Goal: Information Seeking & Learning: Check status

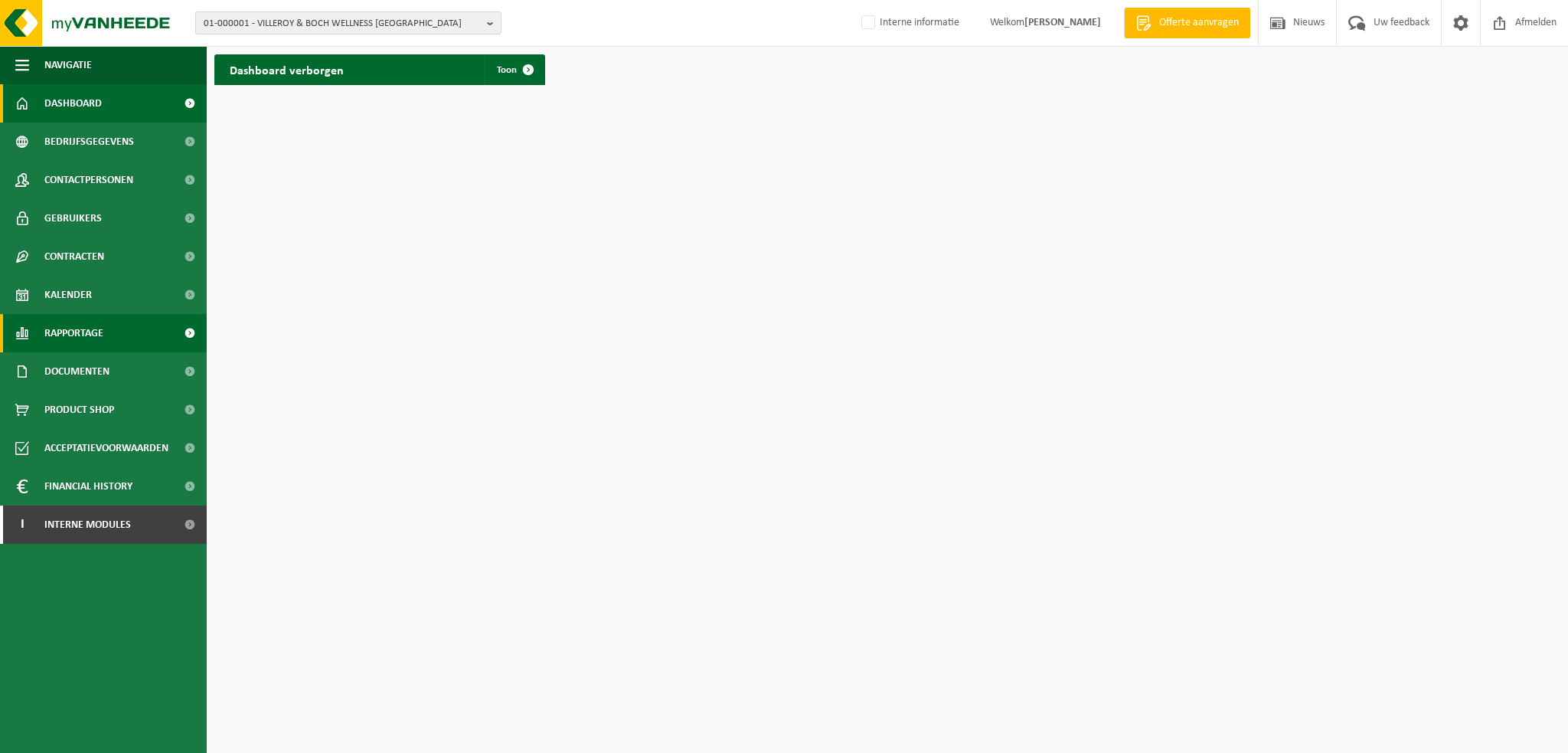
click at [75, 333] on span "Rapportage" at bounding box center [74, 333] width 59 height 38
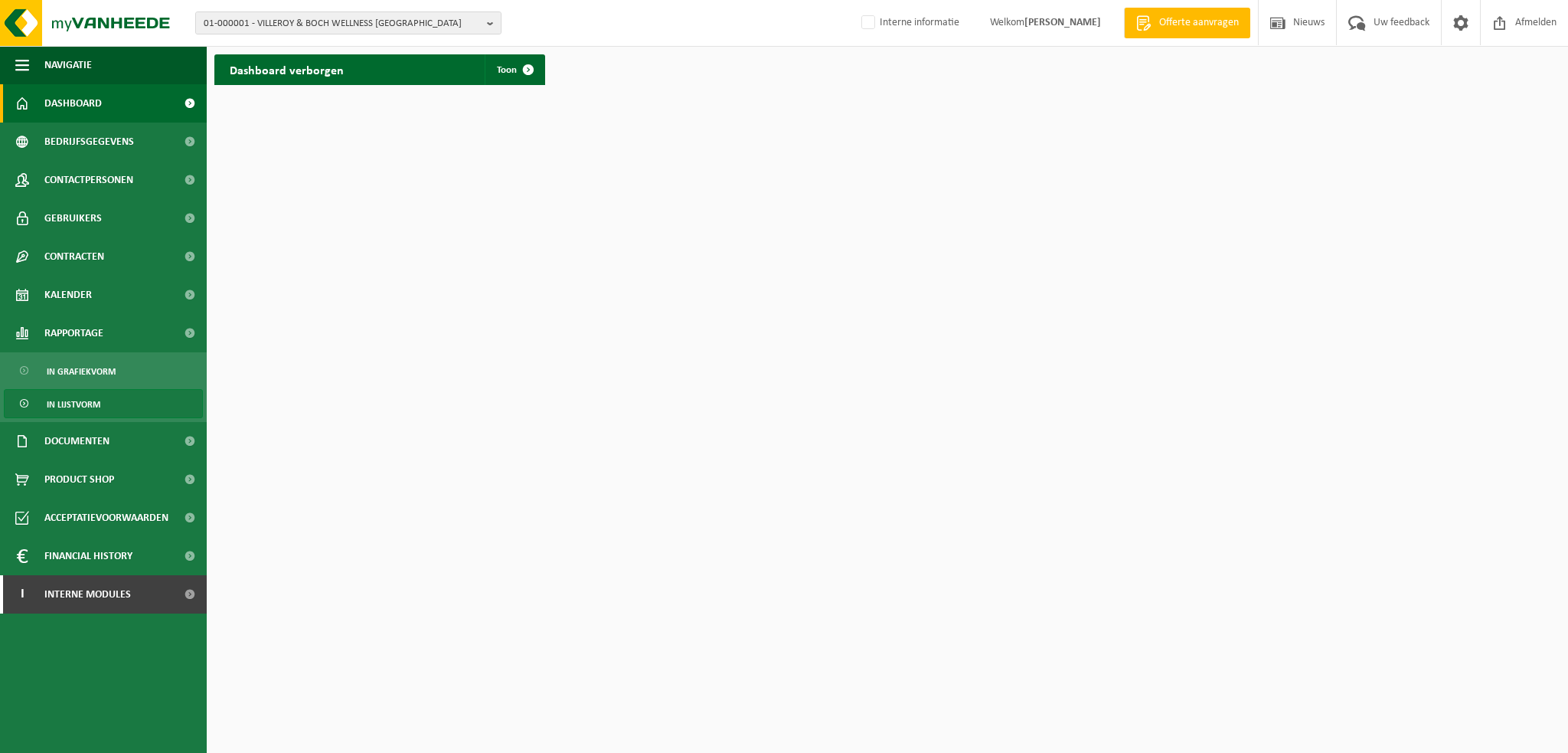
click at [78, 405] on span "In lijstvorm" at bounding box center [73, 404] width 54 height 29
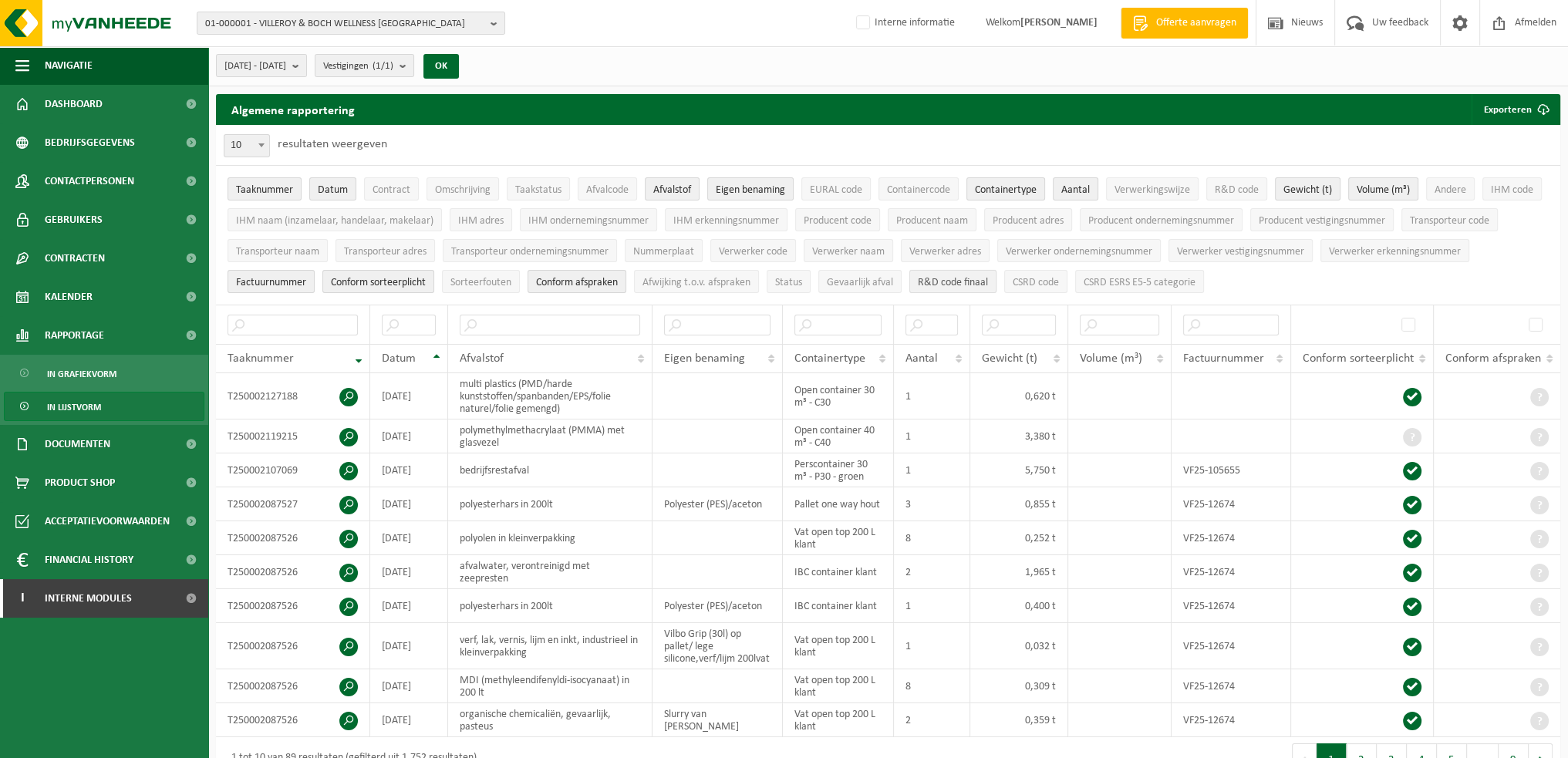
click at [980, 283] on span "R&D code finaal" at bounding box center [953, 283] width 70 height 12
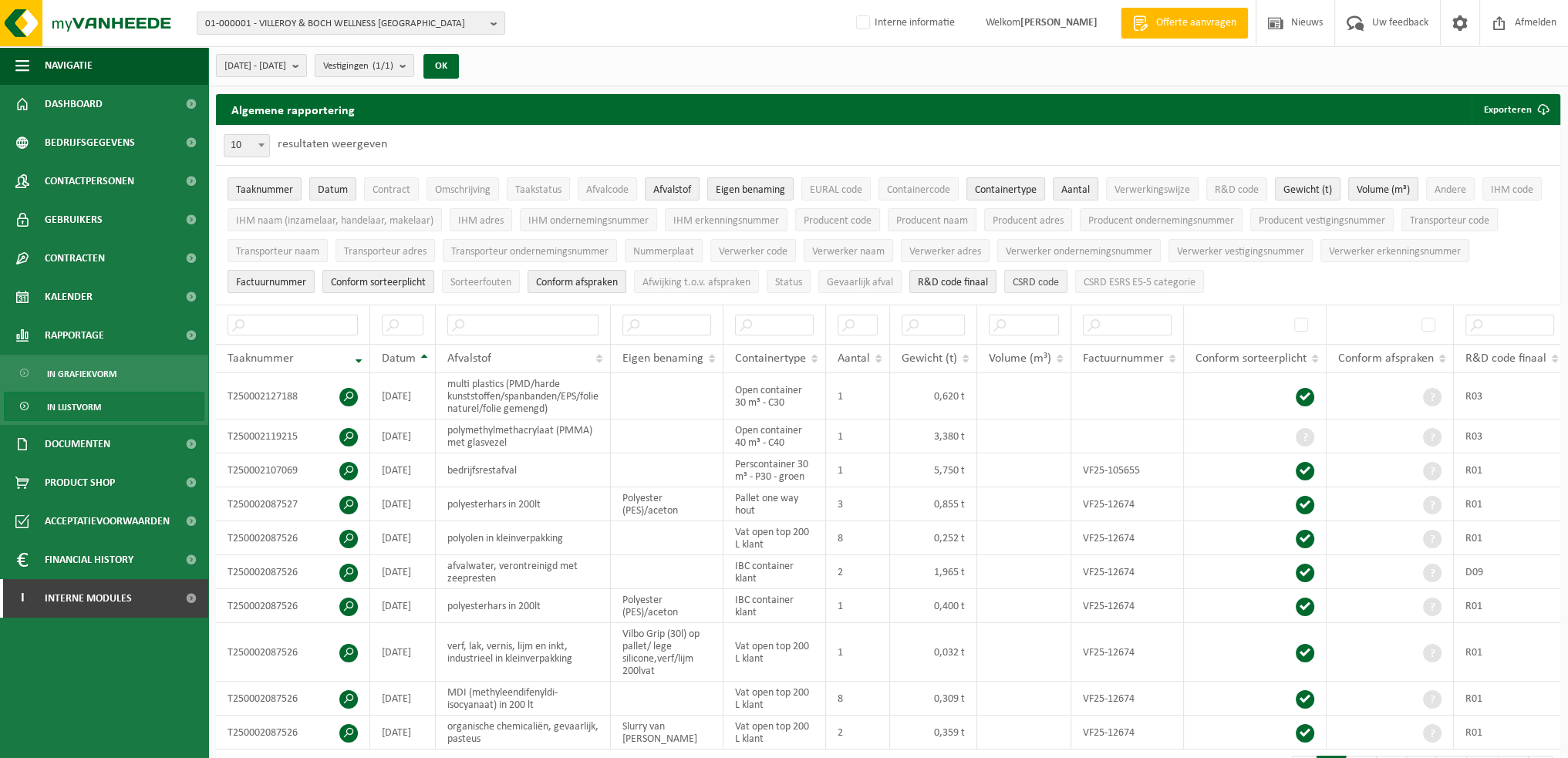
click at [1016, 280] on span "CSRD code" at bounding box center [1035, 283] width 46 height 12
click at [1115, 280] on span "CSRD ESRS E5-5 categorie" at bounding box center [1140, 283] width 112 height 12
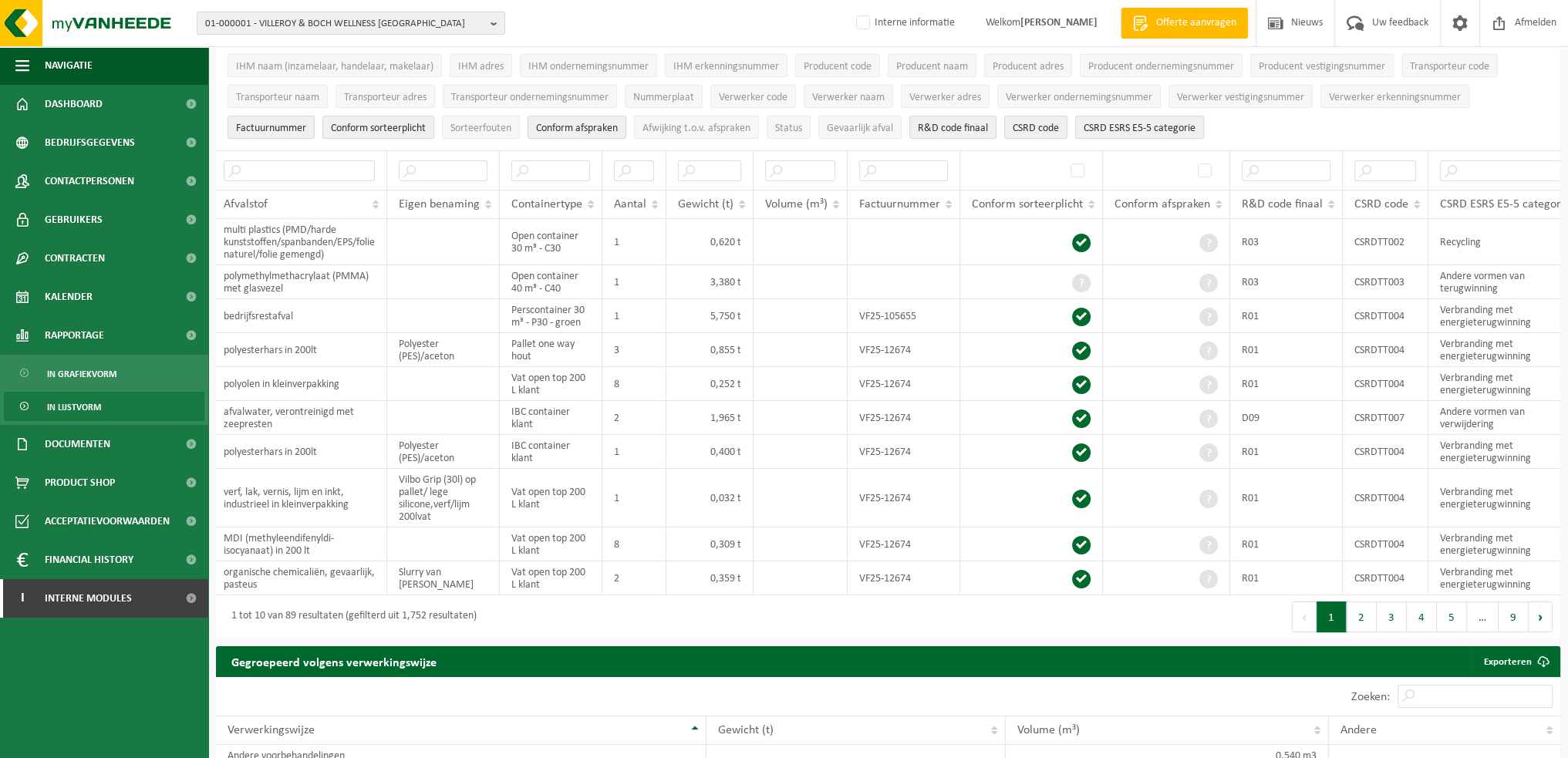
scroll to position [0, 249]
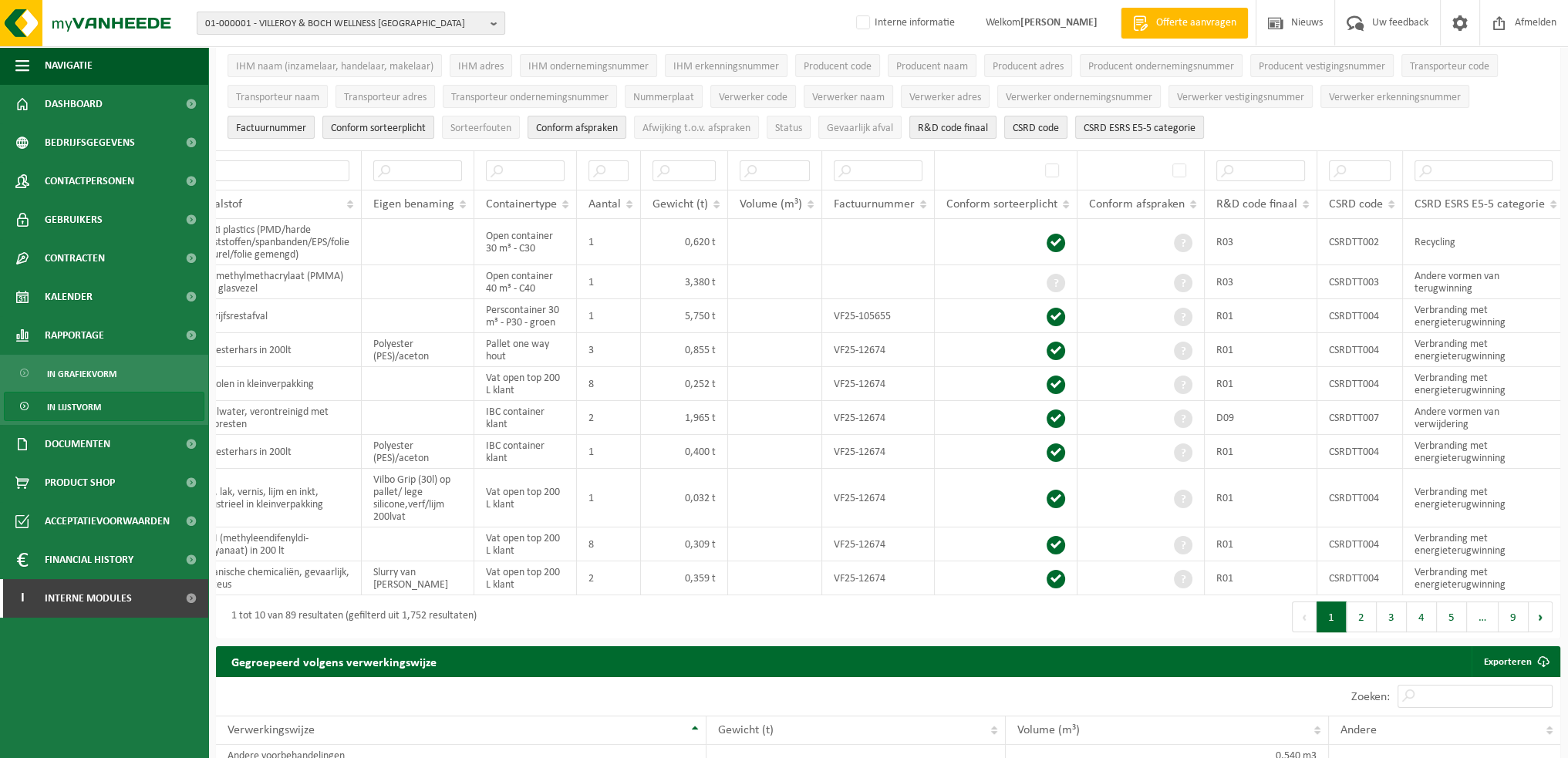
click at [490, 23] on b "button" at bounding box center [497, 23] width 14 height 22
click at [398, 45] on input "text" at bounding box center [351, 48] width 301 height 20
click at [397, 45] on input "text" at bounding box center [351, 48] width 301 height 20
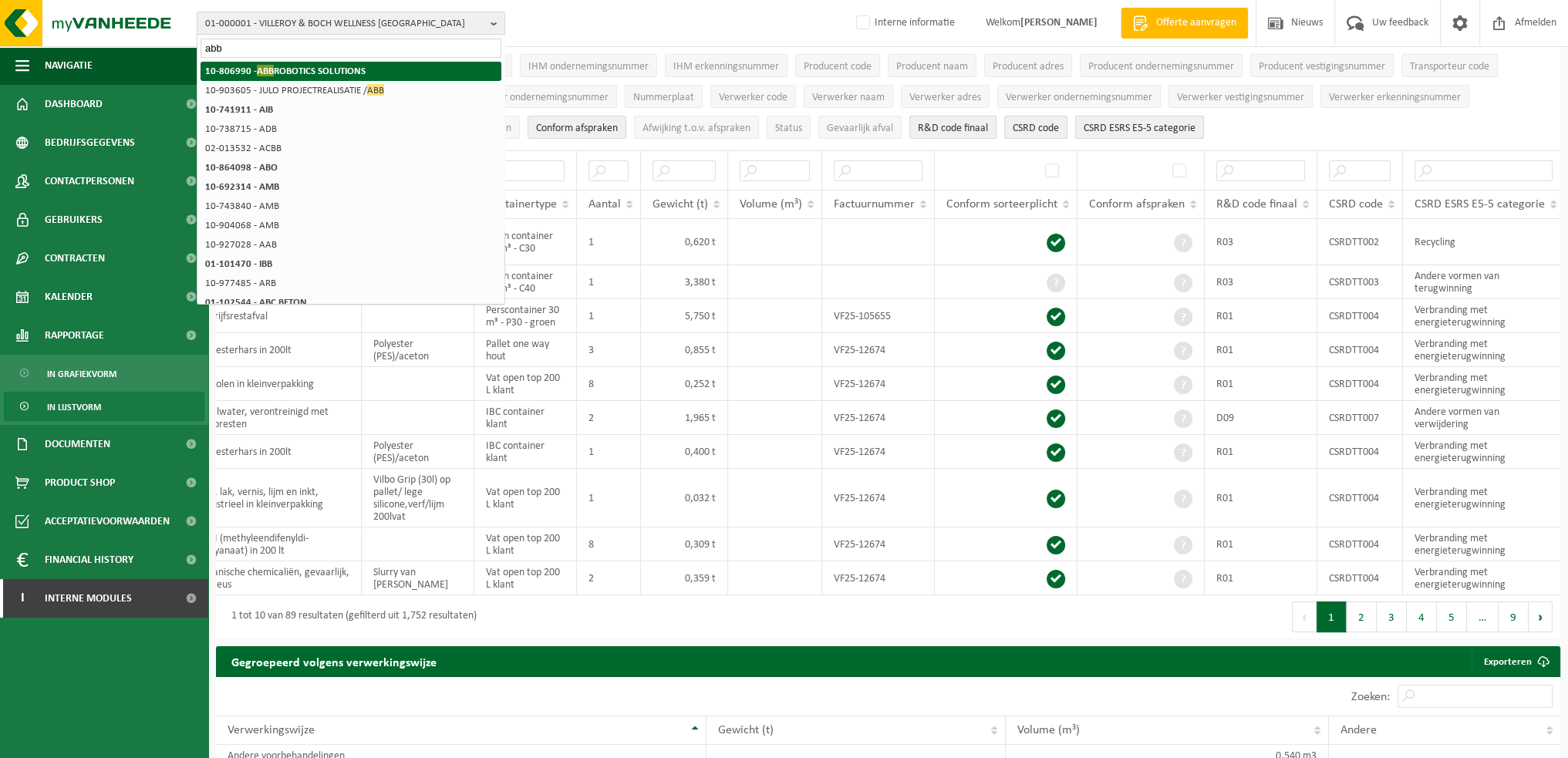
type input "abb"
click at [351, 73] on strong "10-806990 - ABB ROBOTICS SOLUTIONS" at bounding box center [285, 70] width 161 height 12
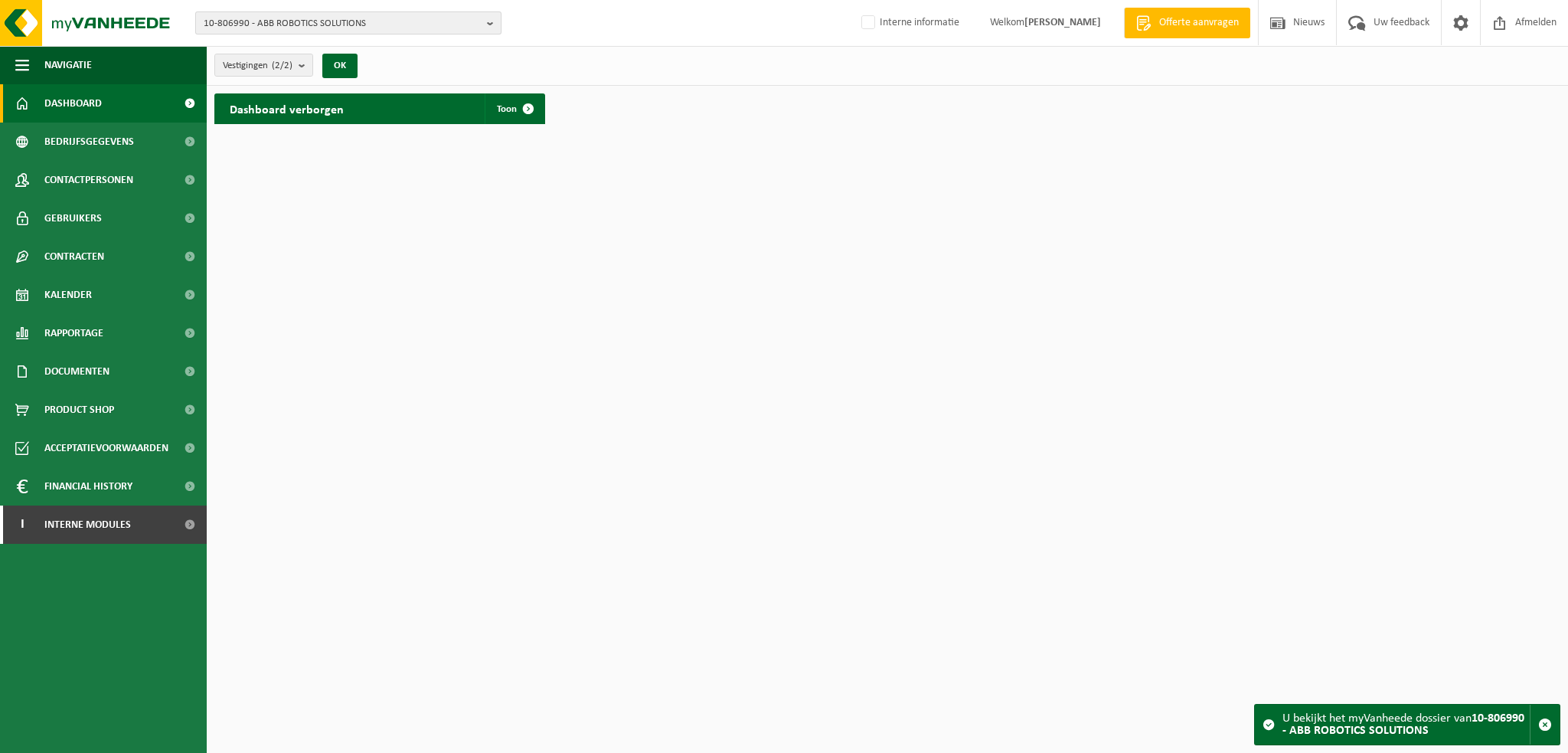
click at [489, 24] on b "button" at bounding box center [494, 23] width 14 height 22
click at [413, 46] on input "text" at bounding box center [348, 47] width 299 height 19
click at [351, 41] on input "text" at bounding box center [348, 47] width 299 height 19
paste input "10-798162"
type input "10-798162"
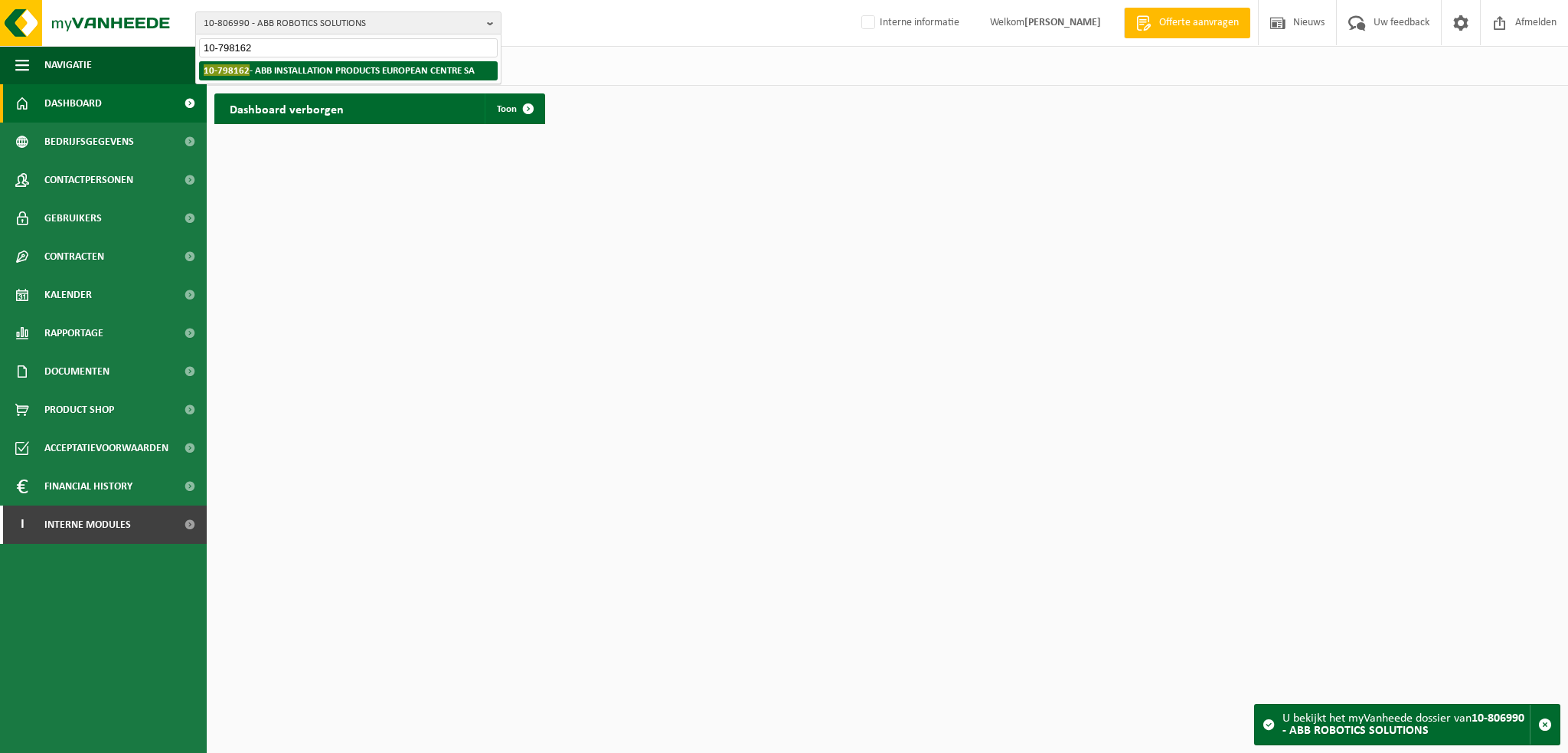
click at [336, 70] on strong "10-798162 - ABB INSTALLATION PRODUCTS EUROPEAN CENTRE SA" at bounding box center [339, 70] width 271 height 12
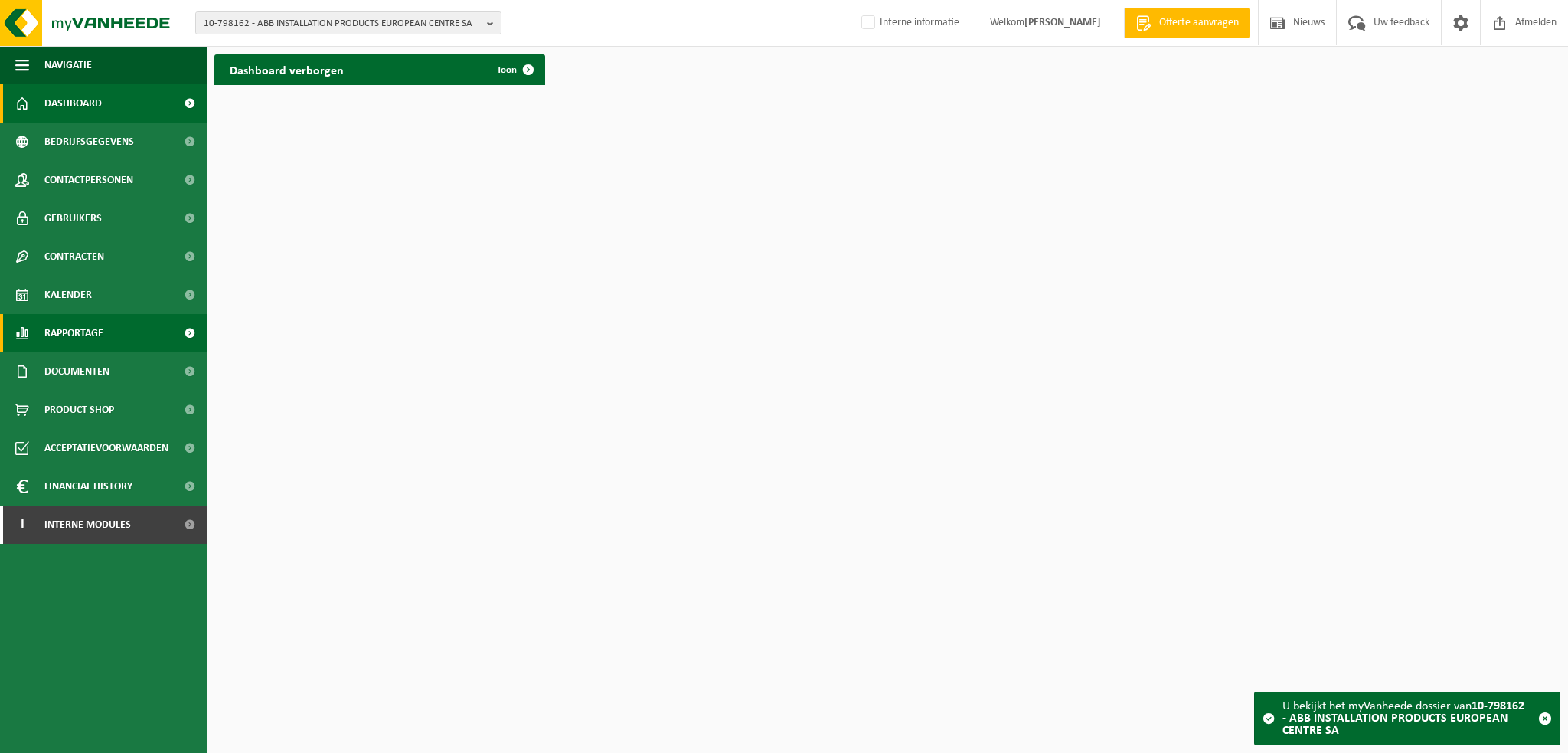
click at [82, 331] on span "Rapportage" at bounding box center [74, 333] width 59 height 38
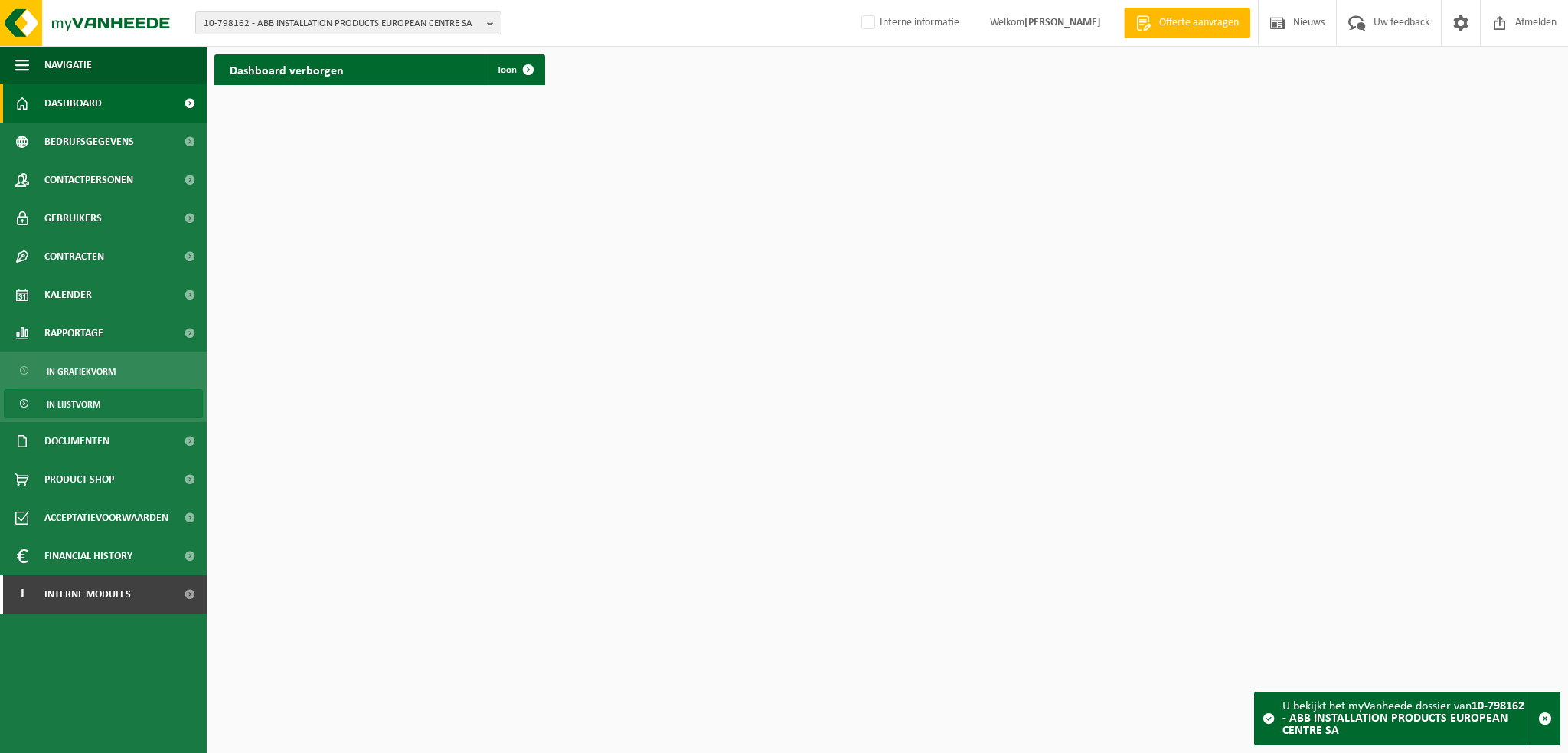
click at [82, 405] on span "In lijstvorm" at bounding box center [73, 404] width 54 height 29
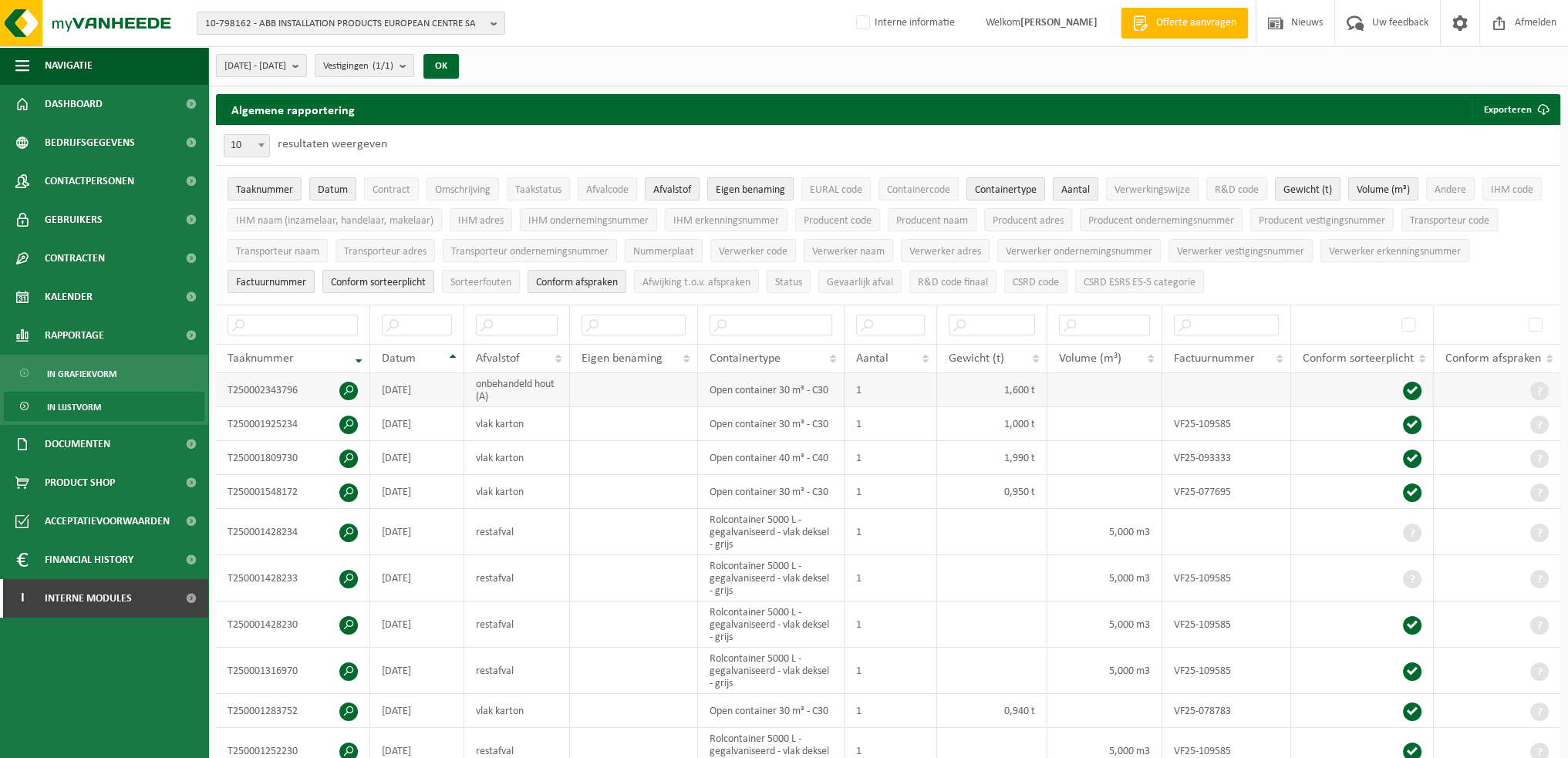
scroll to position [77, 0]
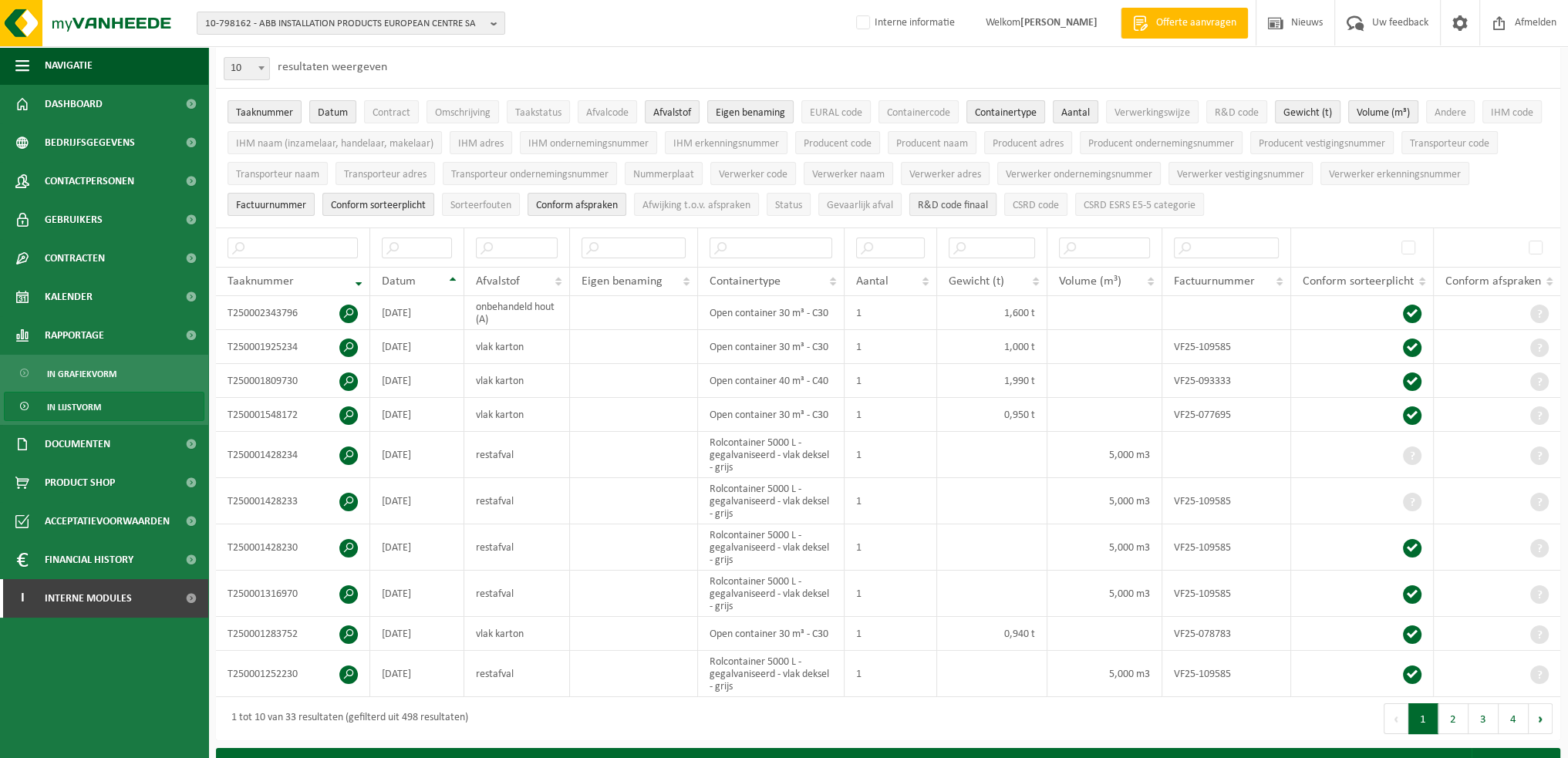
click at [981, 203] on span "R&D code finaal" at bounding box center [953, 205] width 70 height 12
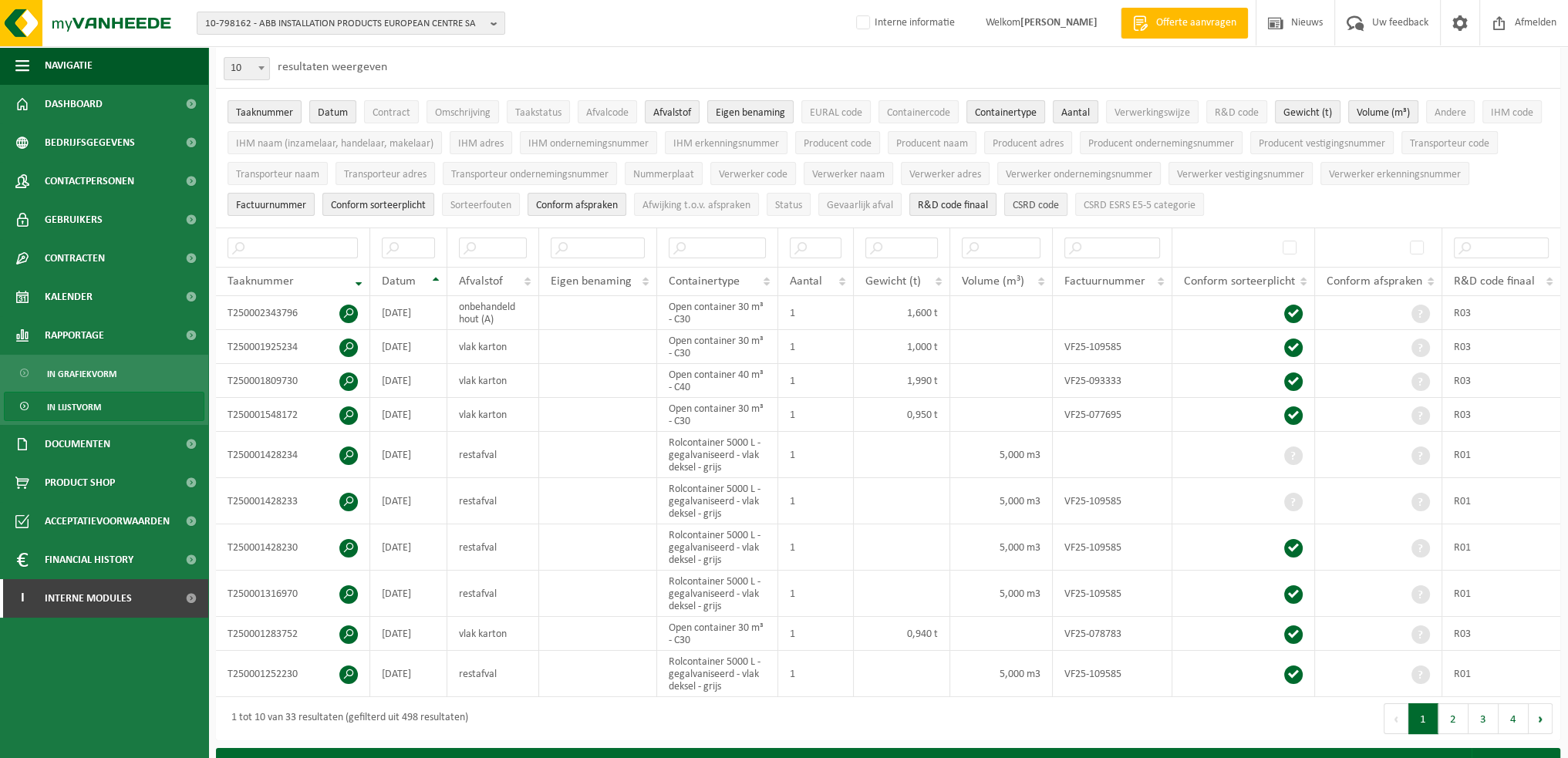
click at [1015, 204] on span "CSRD code" at bounding box center [1035, 205] width 46 height 12
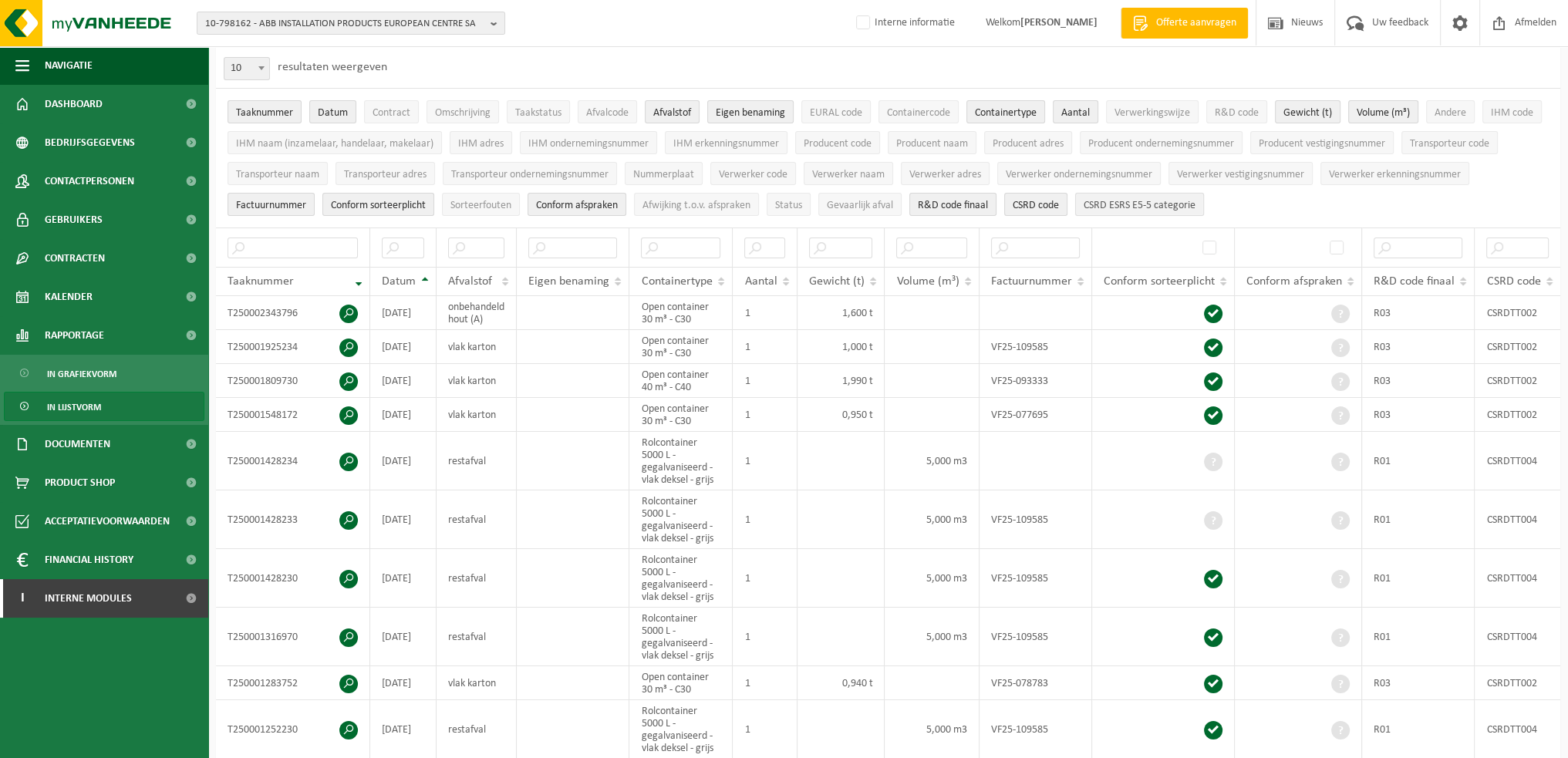
click at [1180, 210] on button "CSRD ESRS E5-5 categorie" at bounding box center [1140, 204] width 128 height 23
click at [475, 247] on input "text" at bounding box center [475, 247] width 56 height 21
click at [608, 115] on span "Afvalcode" at bounding box center [607, 113] width 42 height 12
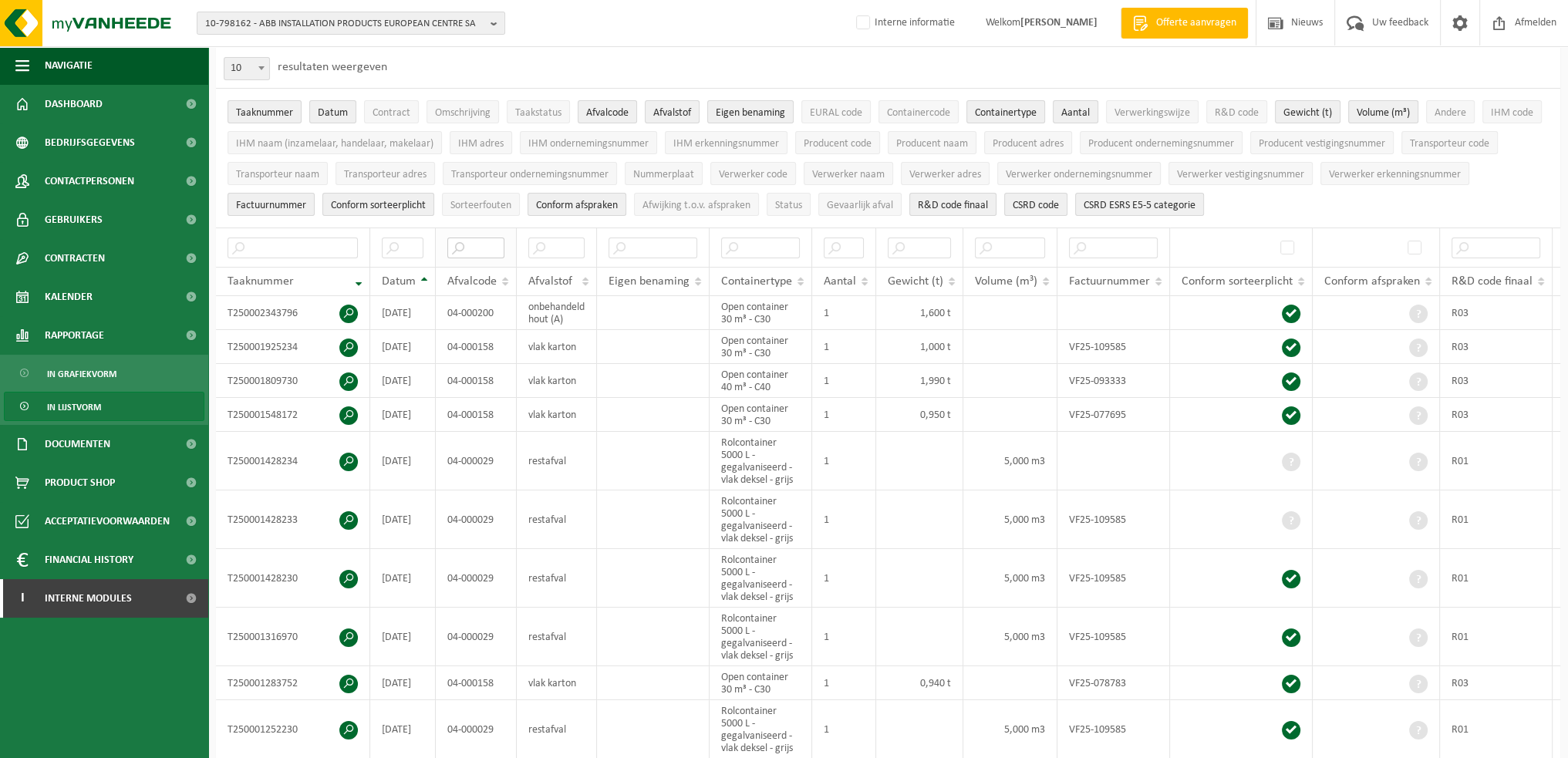
click at [489, 243] on input "text" at bounding box center [475, 247] width 57 height 21
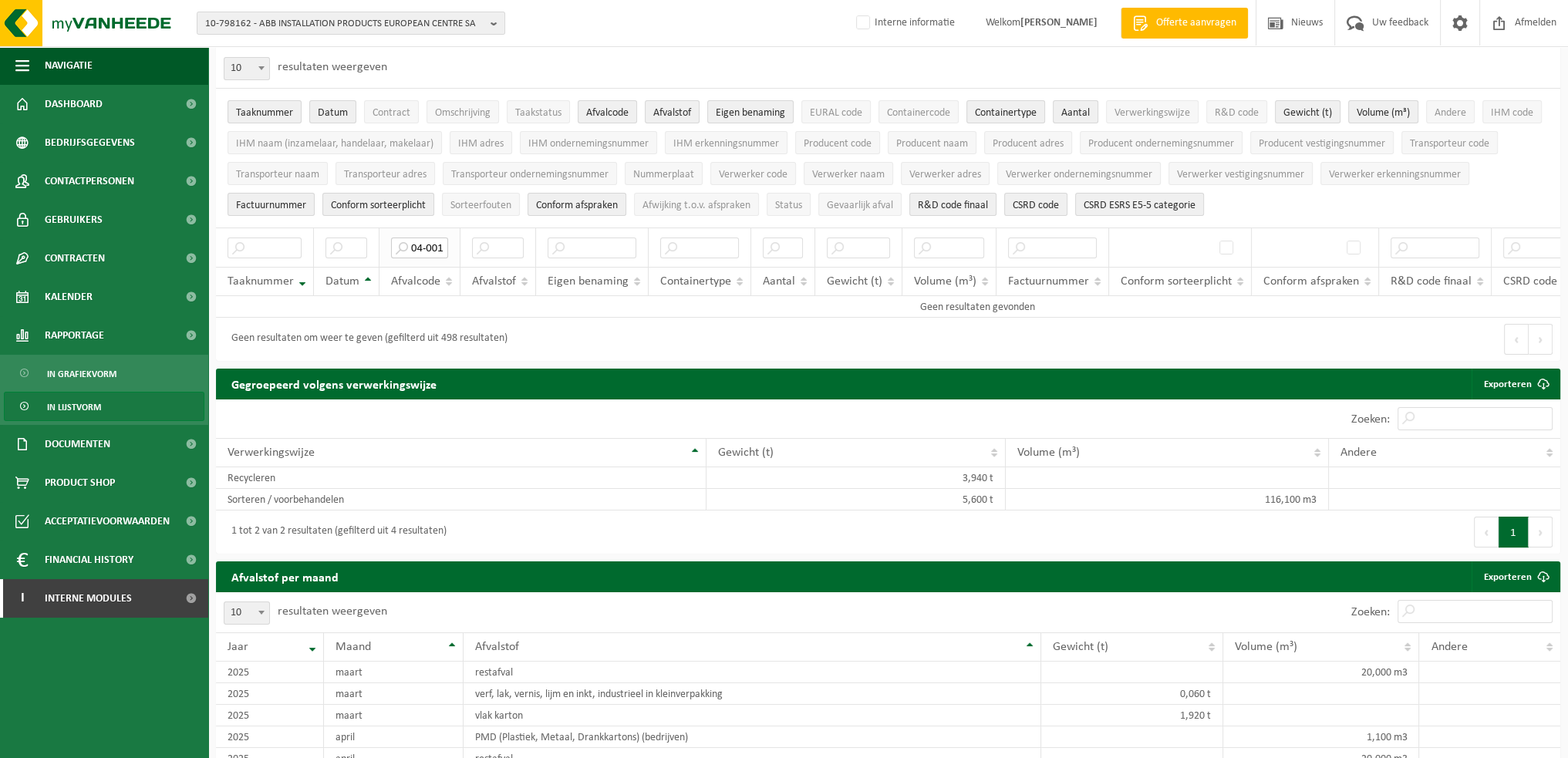
scroll to position [0, 0]
type input "0"
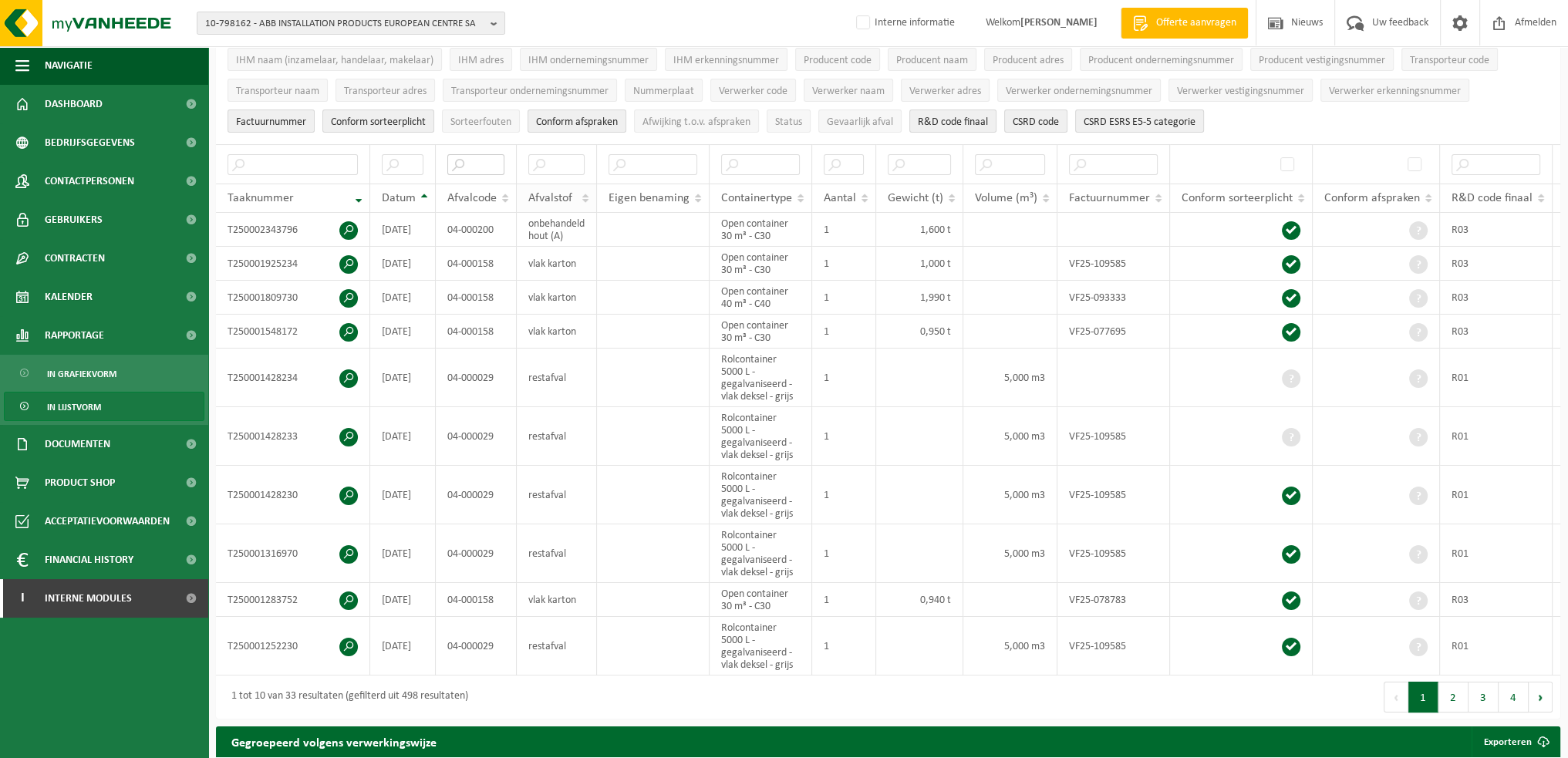
scroll to position [77, 0]
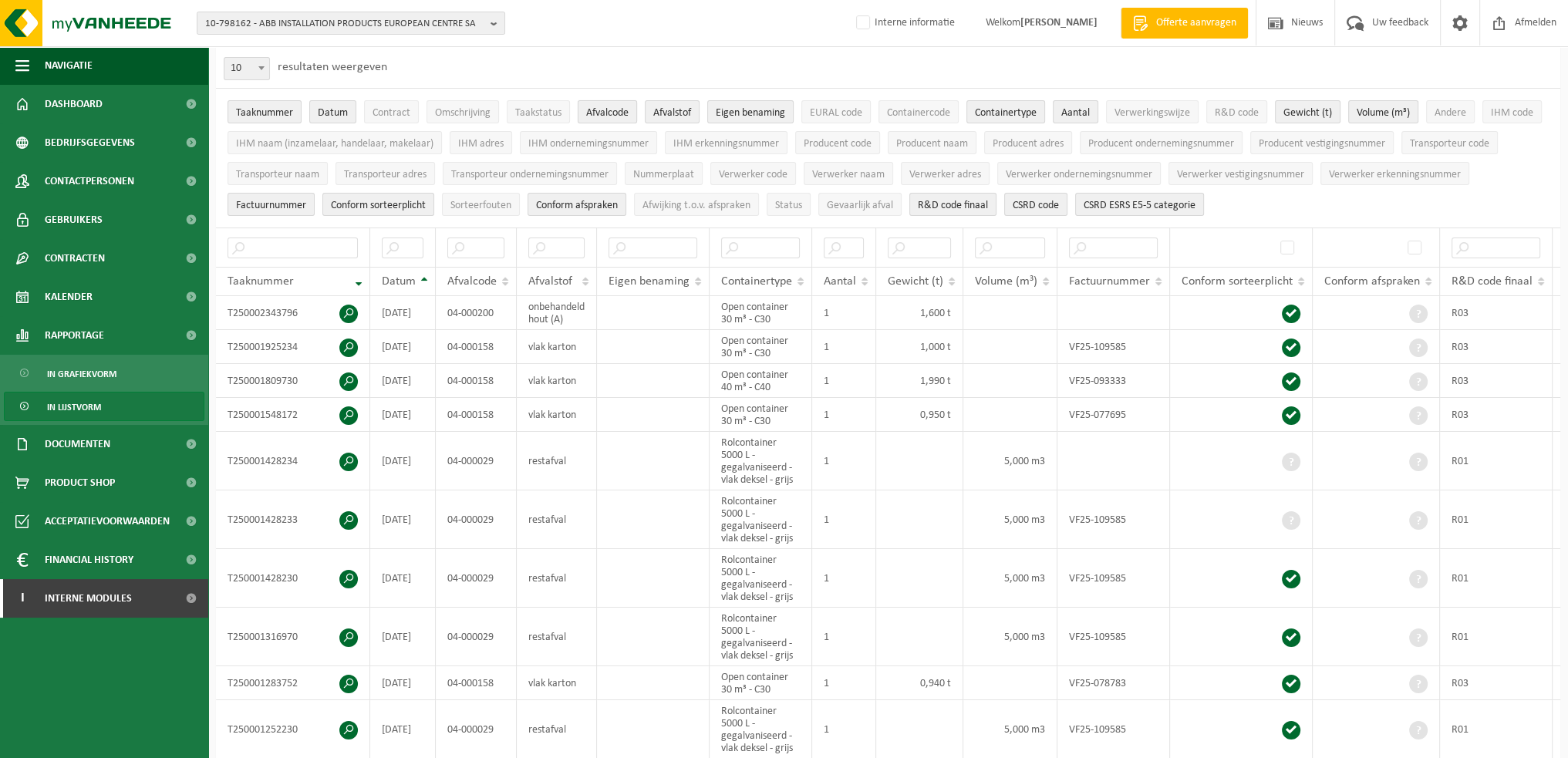
click at [611, 113] on span "Afvalcode" at bounding box center [607, 113] width 42 height 12
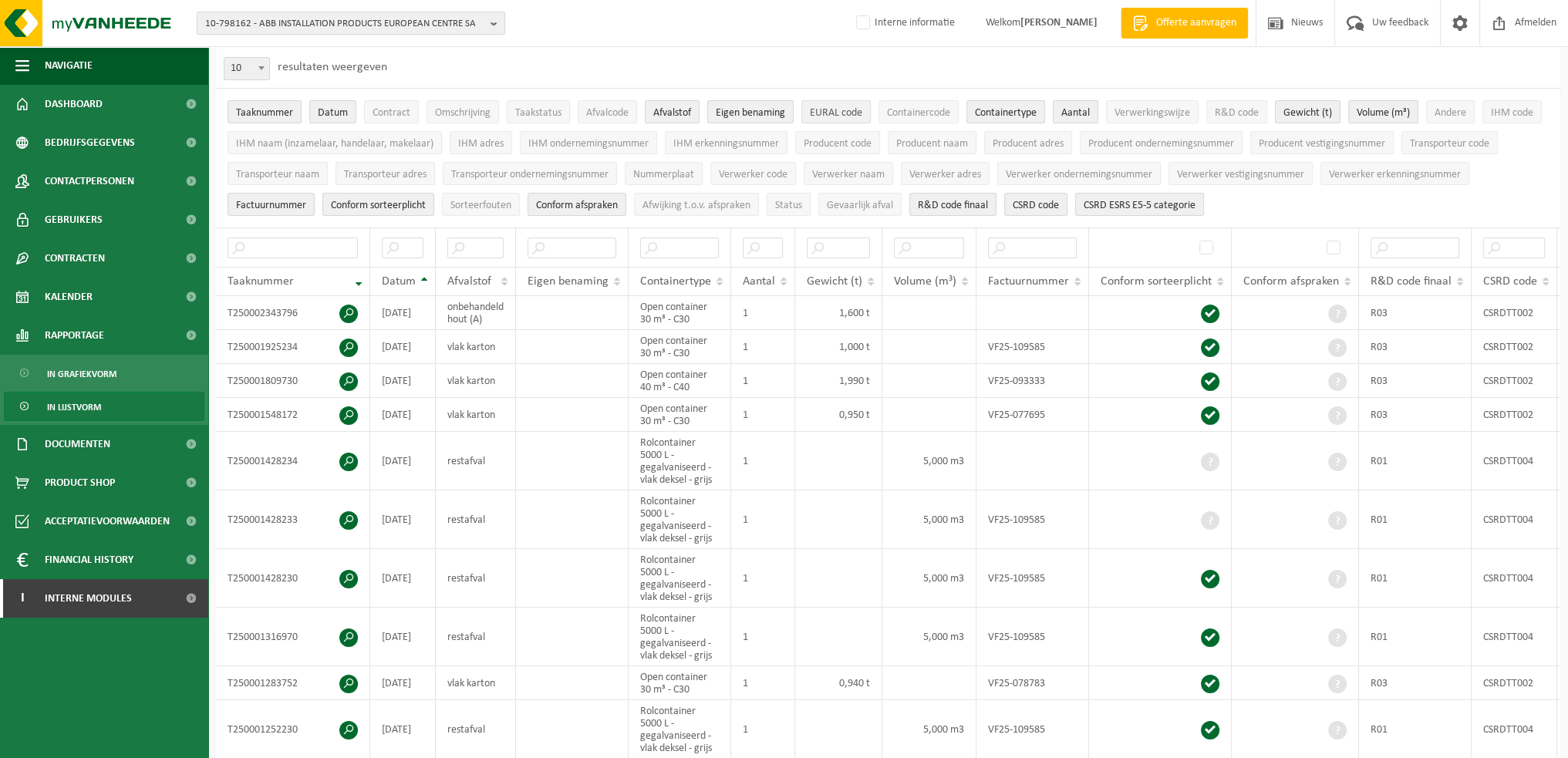
click at [835, 110] on span "EURAL code" at bounding box center [836, 113] width 52 height 12
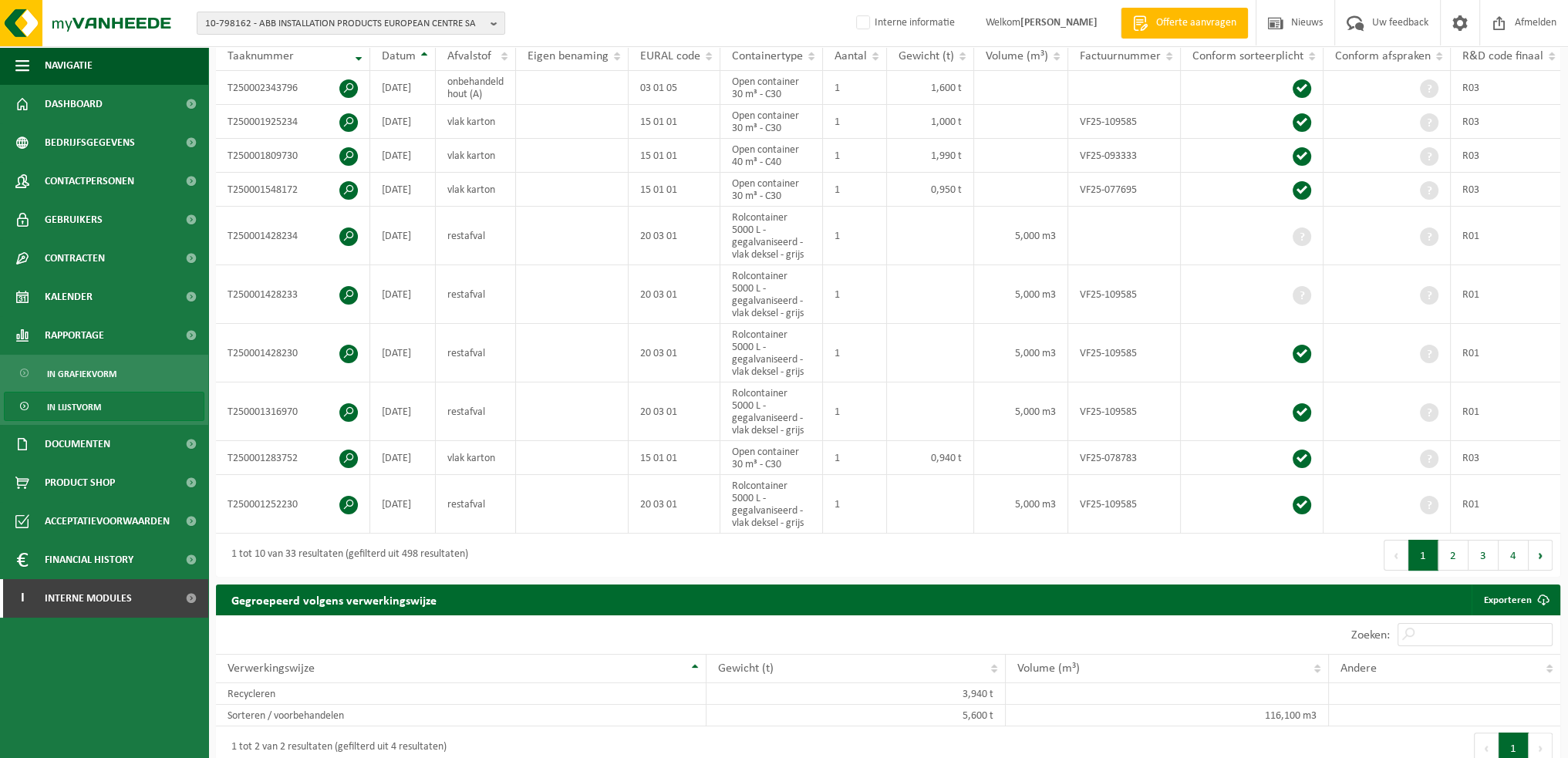
scroll to position [0, 0]
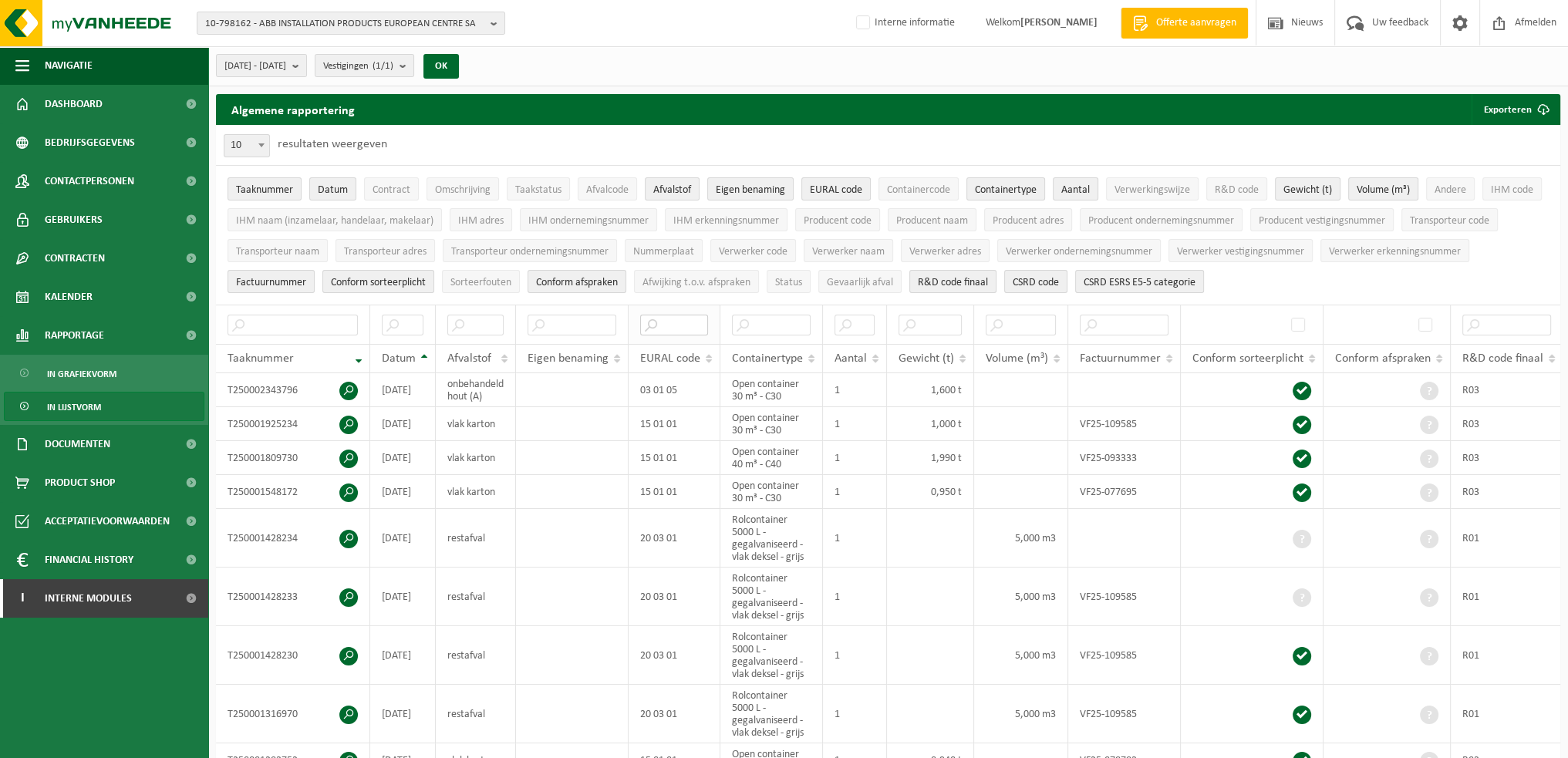
click at [679, 323] on input "text" at bounding box center [674, 325] width 68 height 21
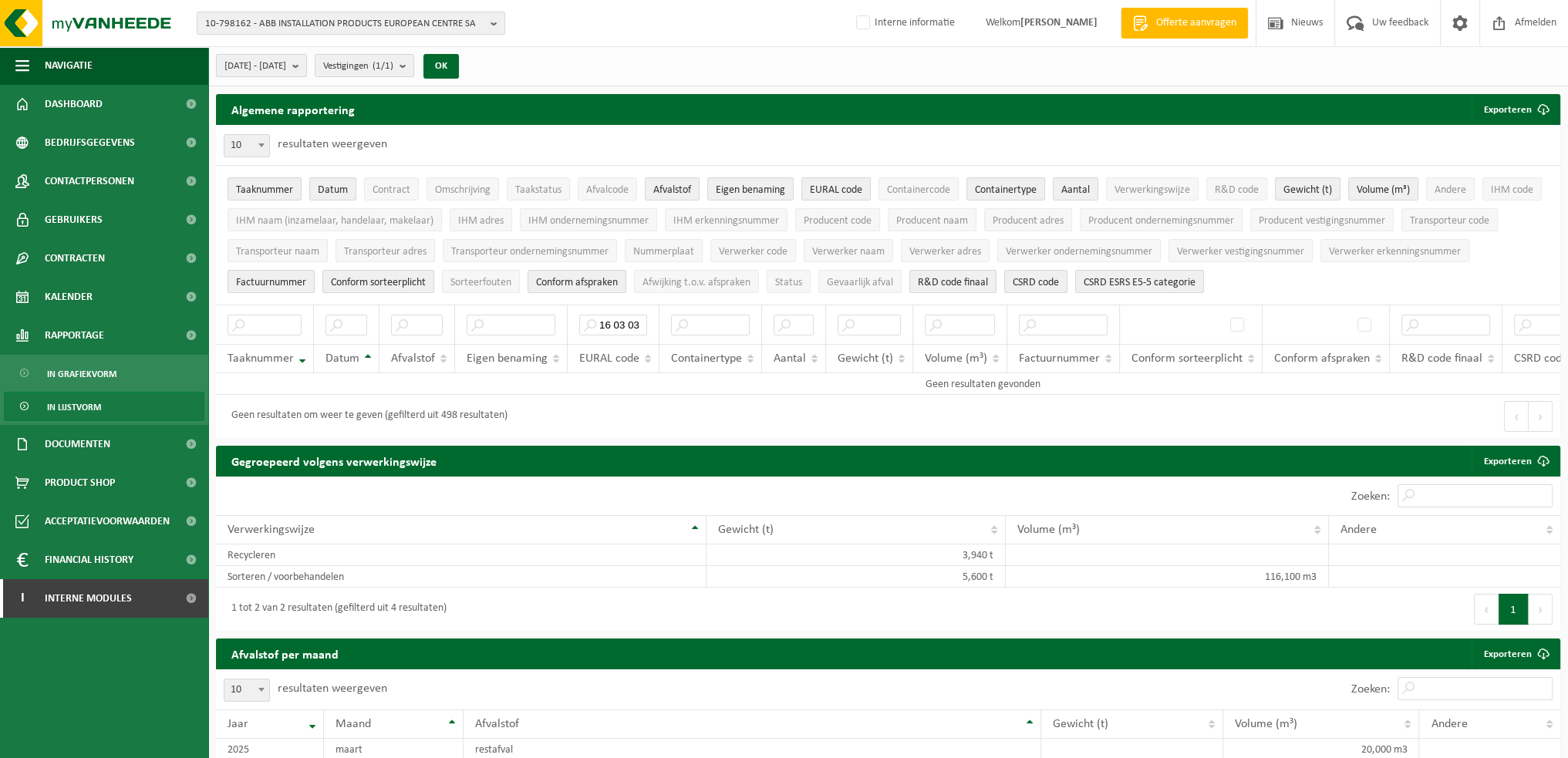
click at [306, 67] on b "submit" at bounding box center [299, 66] width 14 height 22
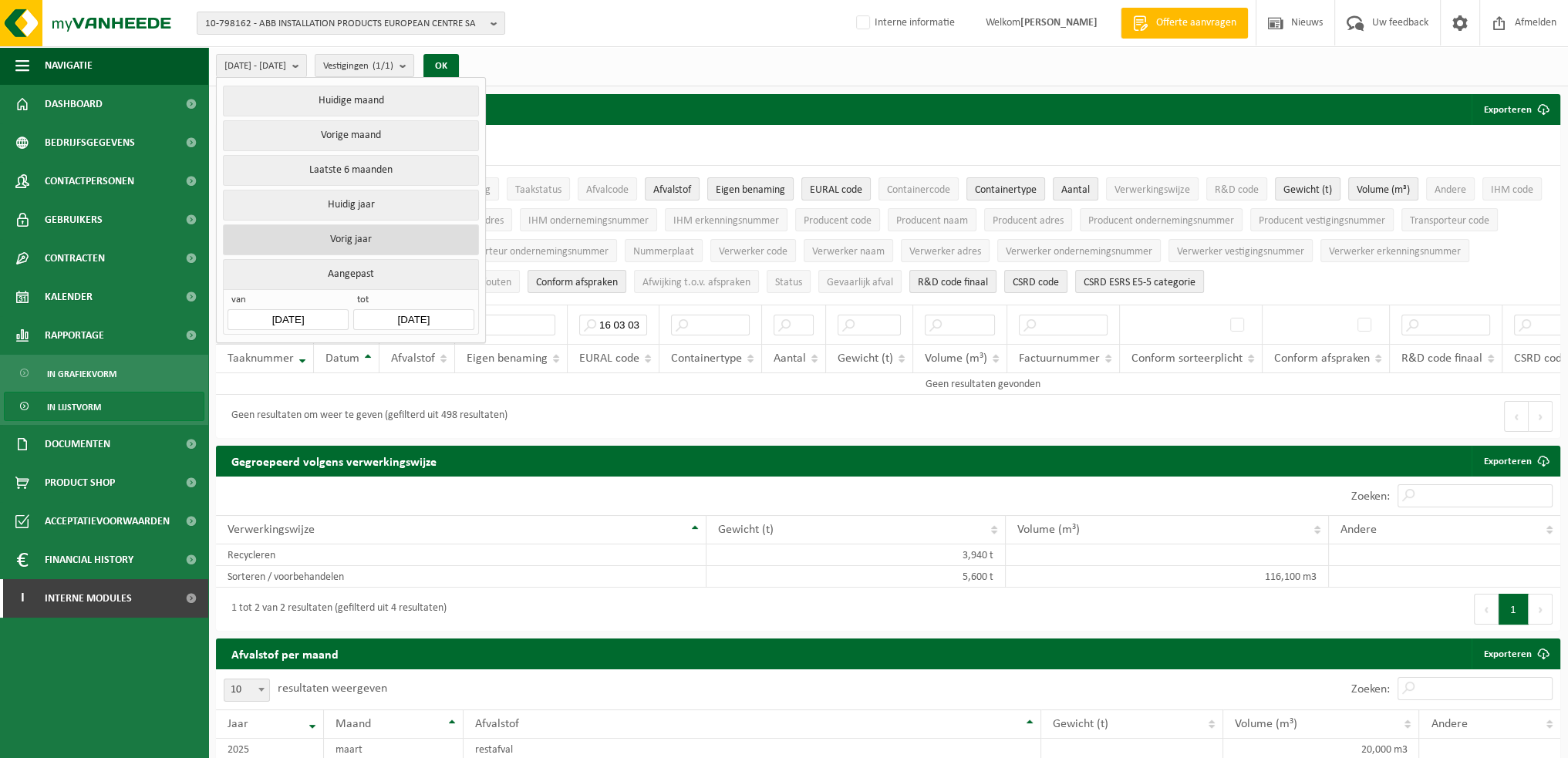
click at [367, 245] on button "Vorig jaar" at bounding box center [351, 240] width 255 height 31
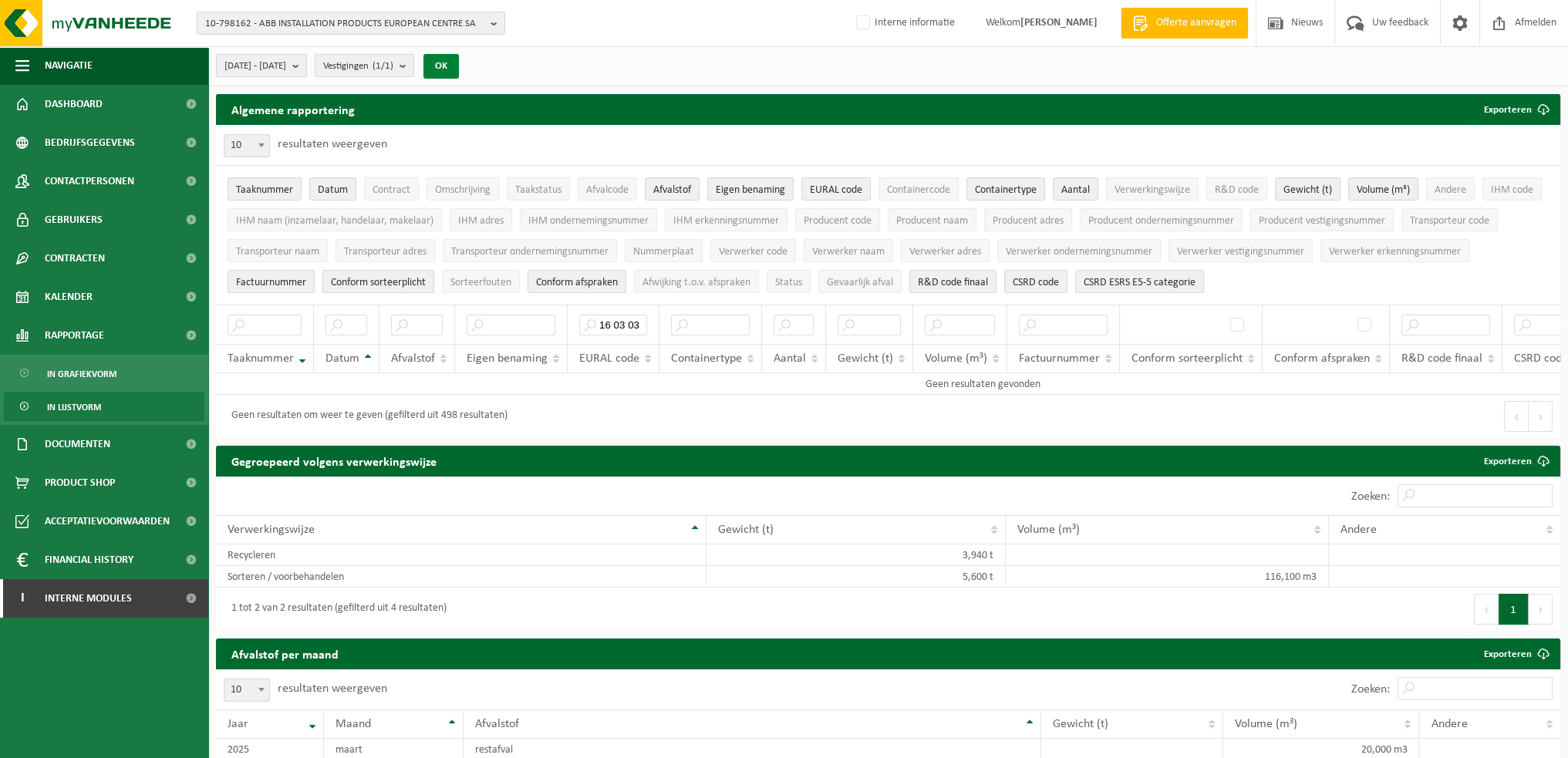
click at [459, 67] on button "OK" at bounding box center [441, 67] width 35 height 25
click at [459, 63] on button "OK" at bounding box center [441, 67] width 35 height 25
click at [286, 66] on span "[DATE] - [DATE]" at bounding box center [255, 67] width 62 height 23
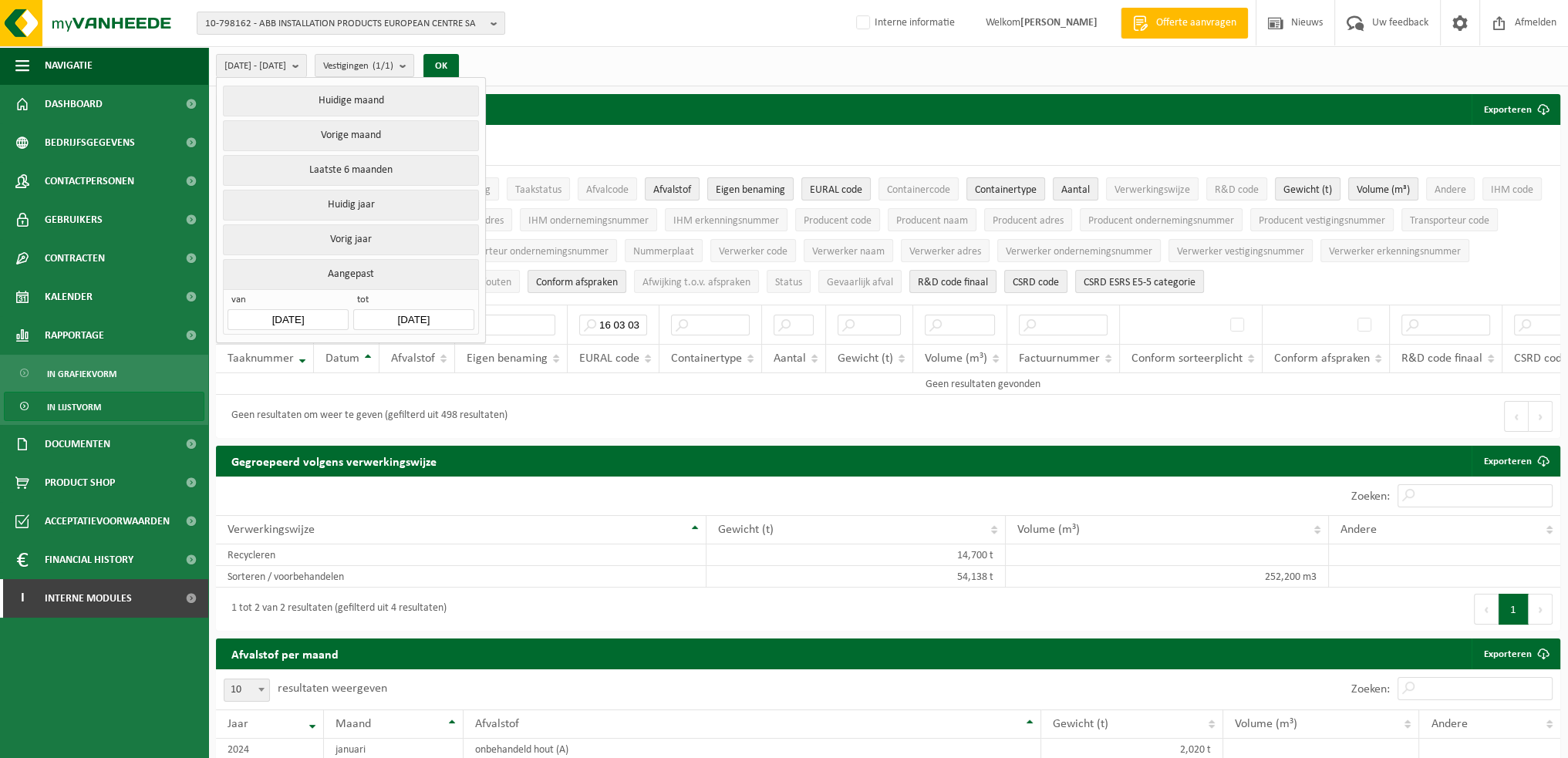
click at [317, 322] on input "[DATE]" at bounding box center [287, 319] width 121 height 21
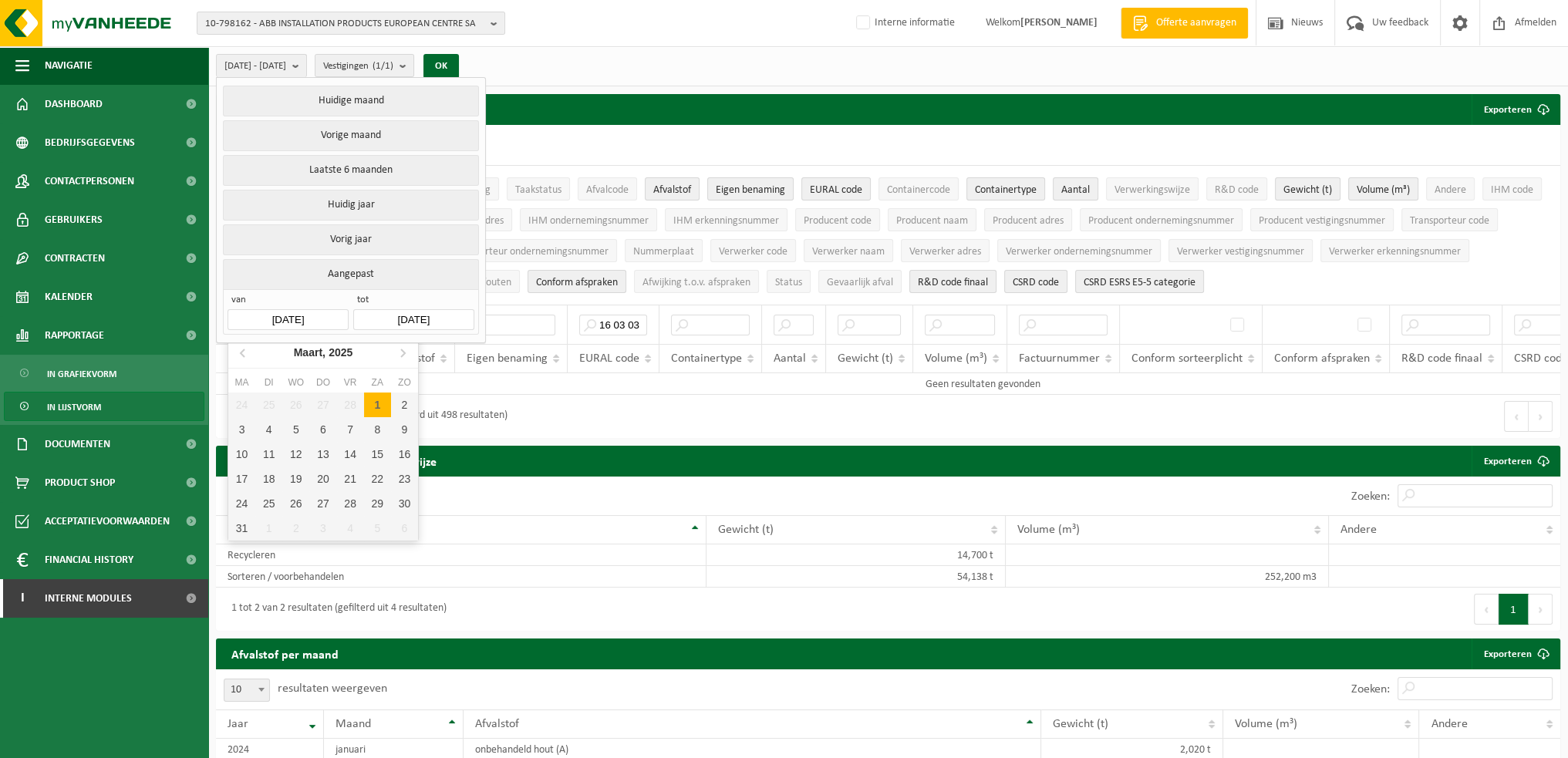
click at [273, 312] on input "[DATE]" at bounding box center [287, 319] width 121 height 21
click at [327, 346] on div "Maart, 2025" at bounding box center [323, 352] width 72 height 25
click at [318, 354] on div "2025" at bounding box center [323, 352] width 36 height 25
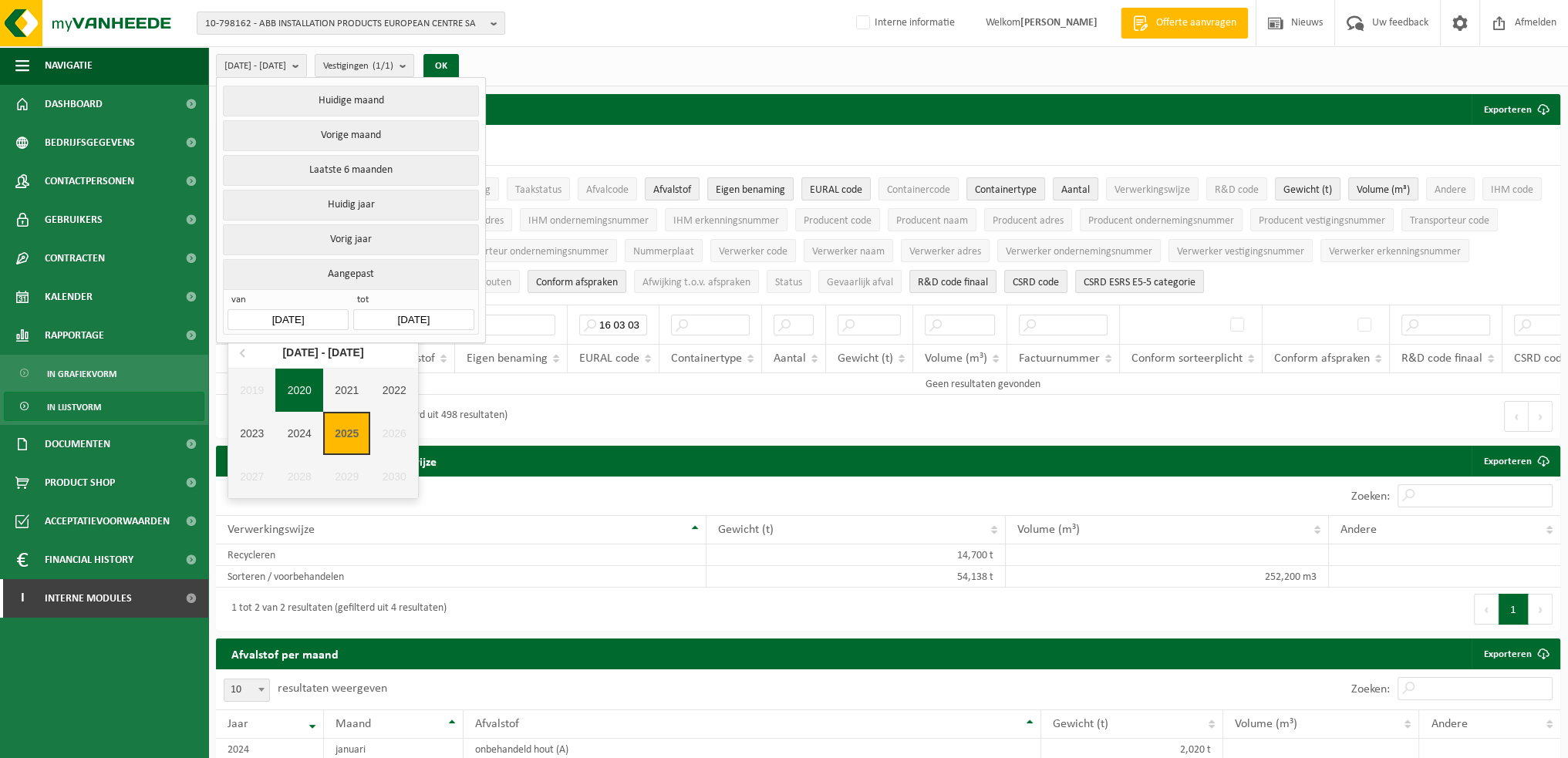
click at [296, 390] on div "2020" at bounding box center [299, 390] width 48 height 43
click at [459, 67] on button "OK" at bounding box center [441, 67] width 35 height 25
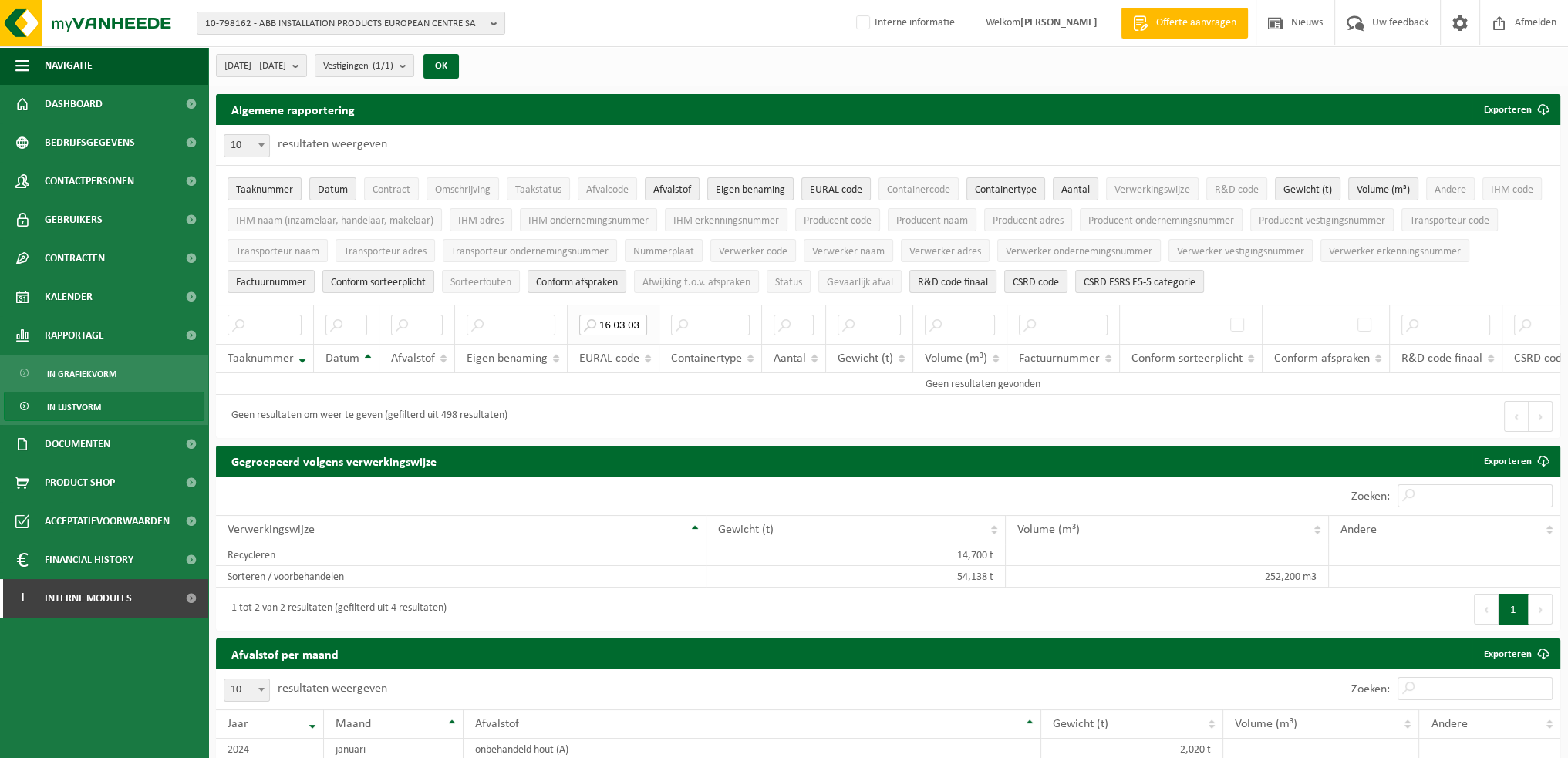
click at [617, 324] on input "16 03 03" at bounding box center [613, 325] width 68 height 21
click at [611, 323] on input "16 03 03" at bounding box center [613, 325] width 68 height 21
click at [623, 320] on input "1603 03" at bounding box center [613, 325] width 68 height 21
type input "160303"
click at [627, 326] on input "160303" at bounding box center [613, 325] width 68 height 21
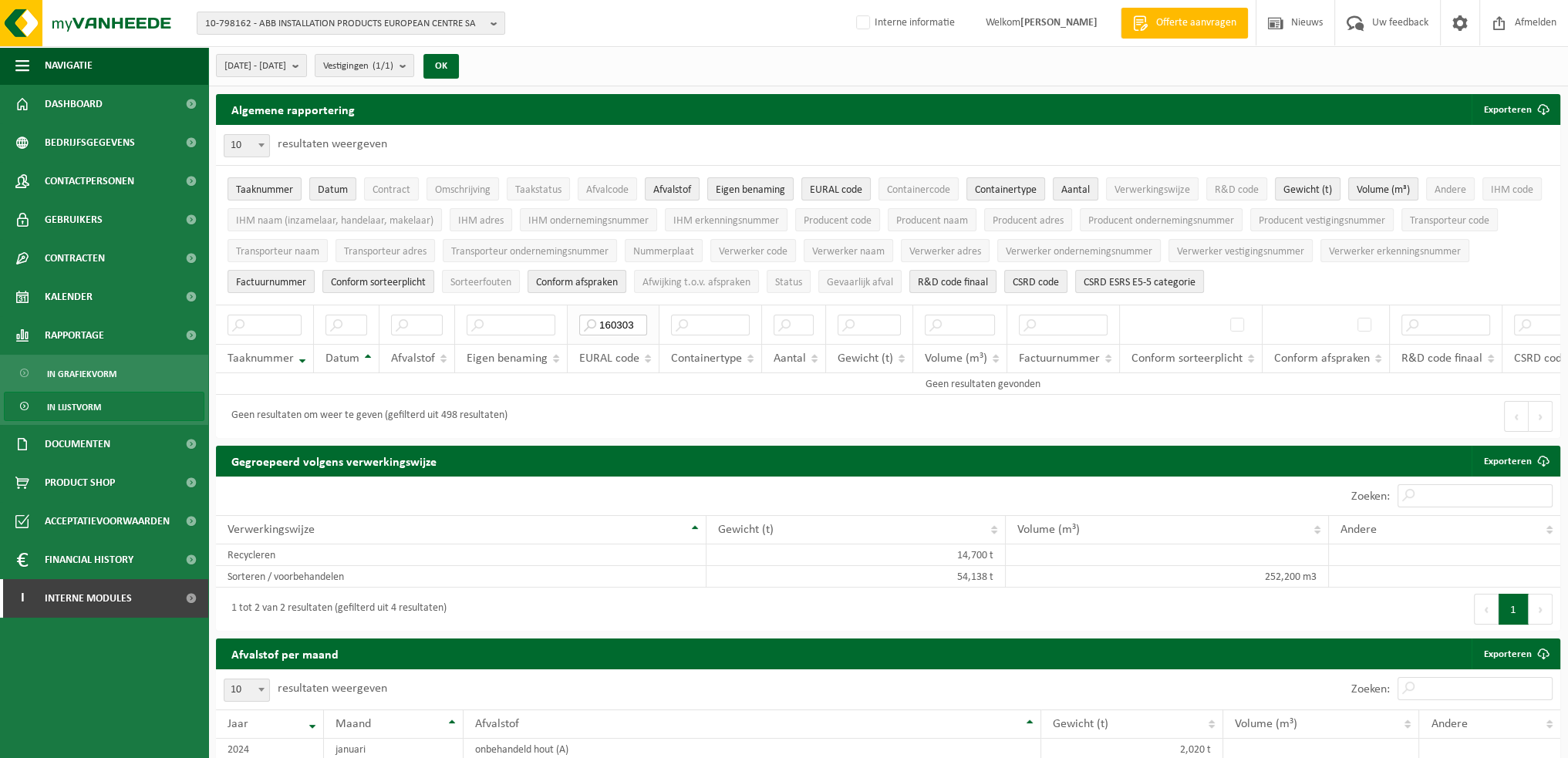
click at [627, 326] on input "160303" at bounding box center [613, 325] width 68 height 21
click at [286, 70] on span "[DATE] - [DATE]" at bounding box center [255, 67] width 62 height 23
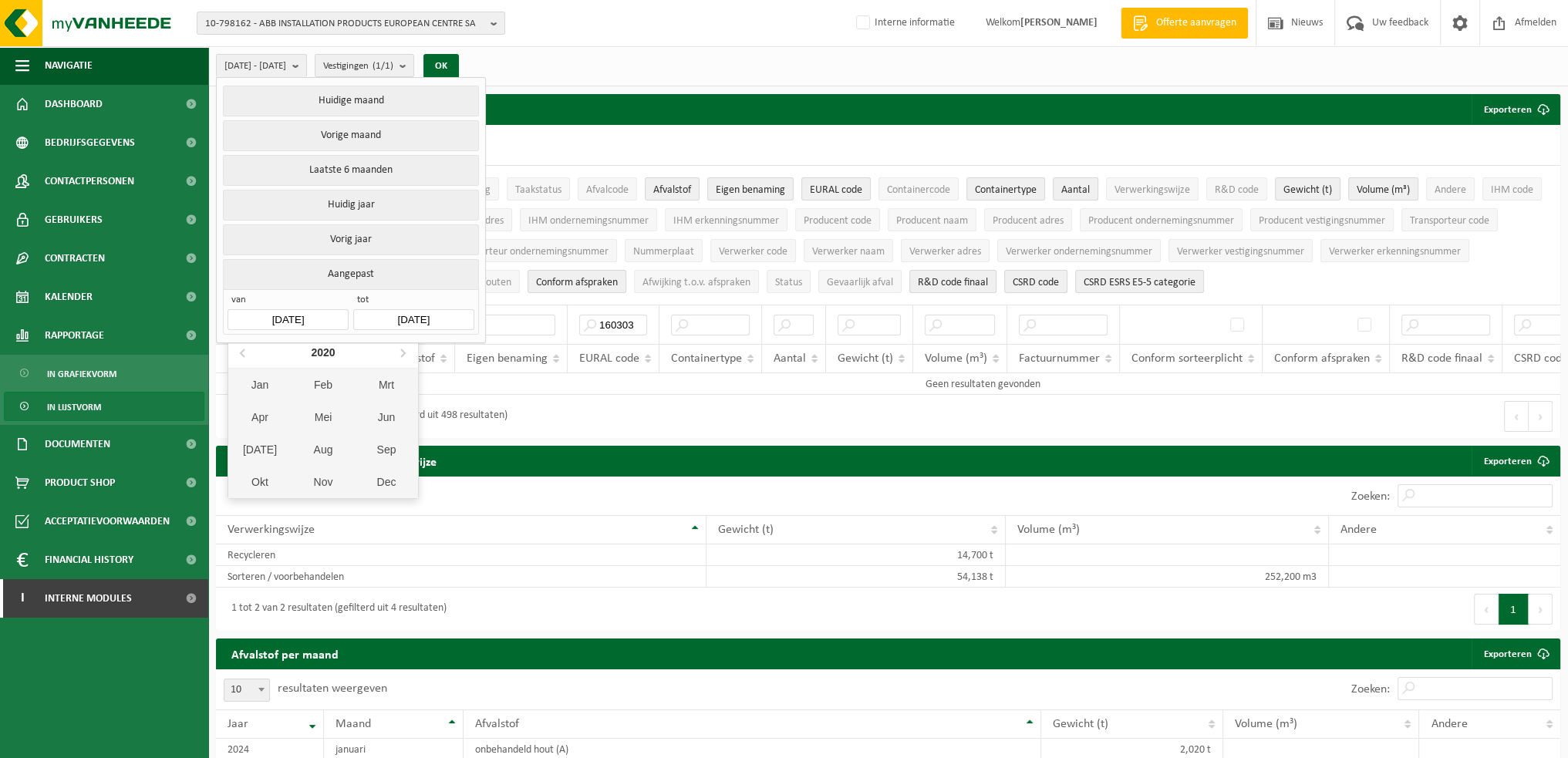
click at [285, 312] on input "[DATE]" at bounding box center [287, 319] width 121 height 21
click at [315, 341] on div "2020" at bounding box center [323, 352] width 36 height 25
click at [303, 381] on div "2020" at bounding box center [299, 390] width 48 height 43
click at [272, 381] on div "Jan" at bounding box center [259, 384] width 63 height 32
click at [294, 397] on div "1" at bounding box center [295, 405] width 27 height 25
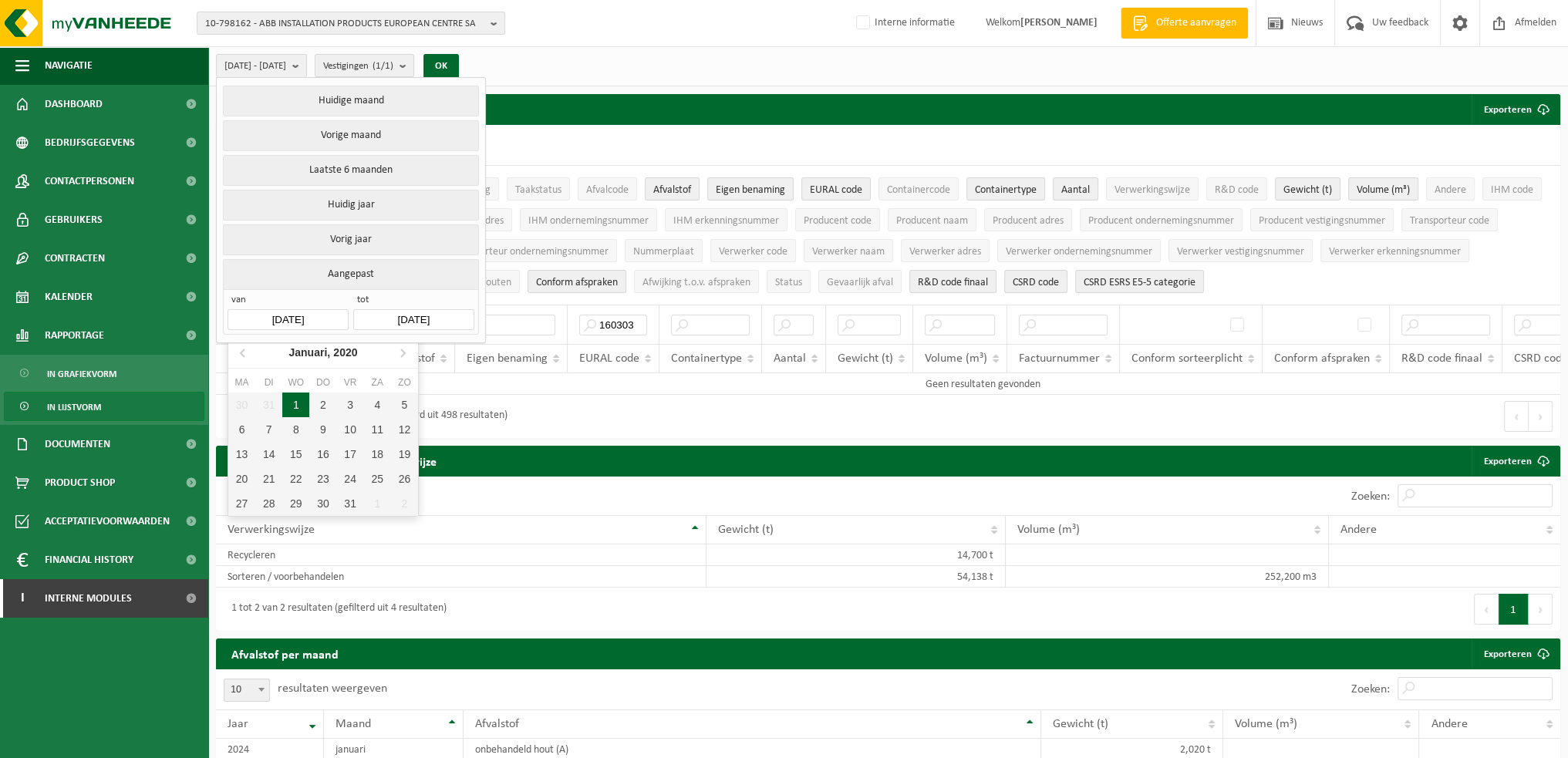
type input "[DATE]"
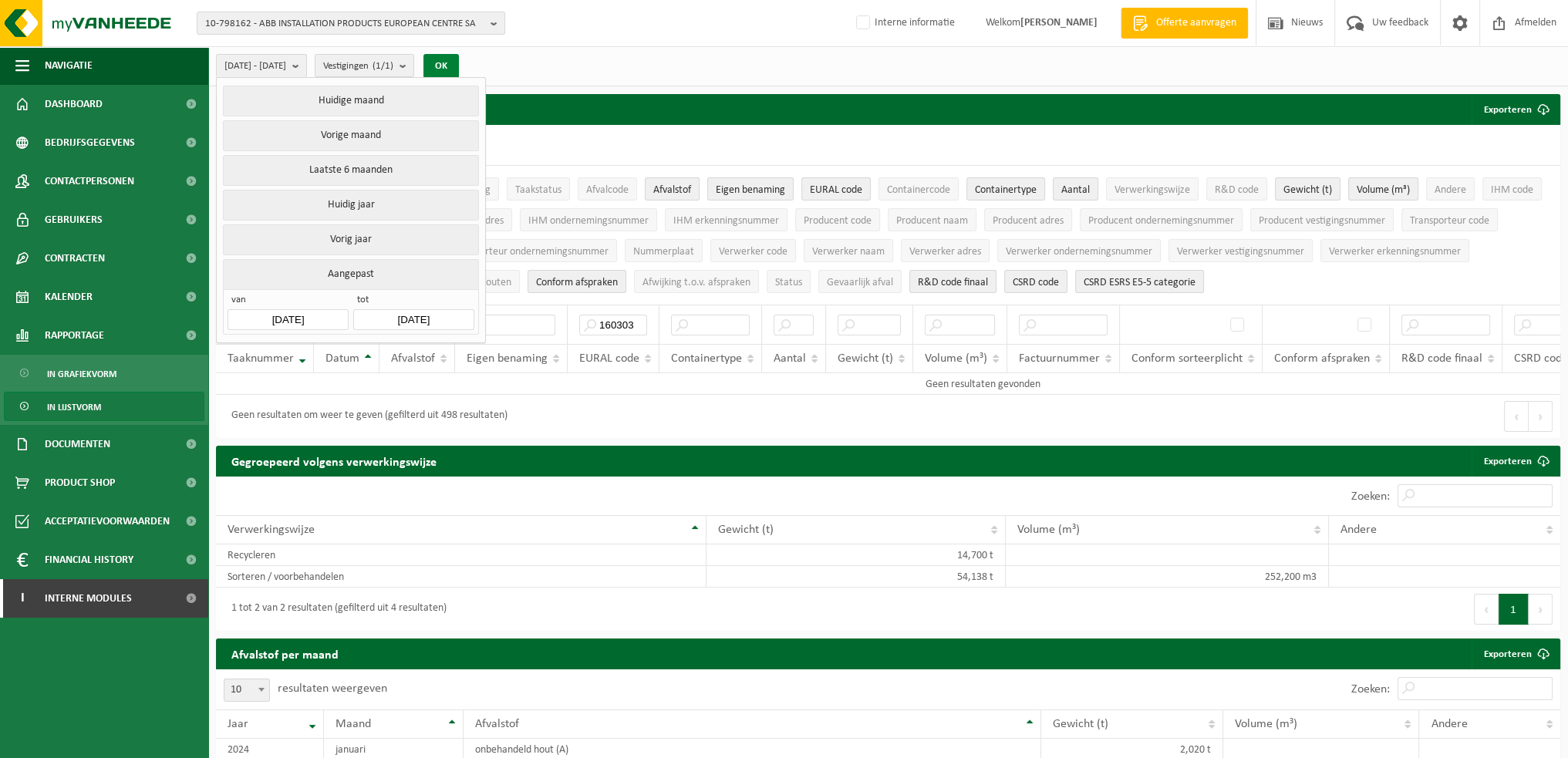
click at [459, 70] on button "OK" at bounding box center [441, 67] width 35 height 25
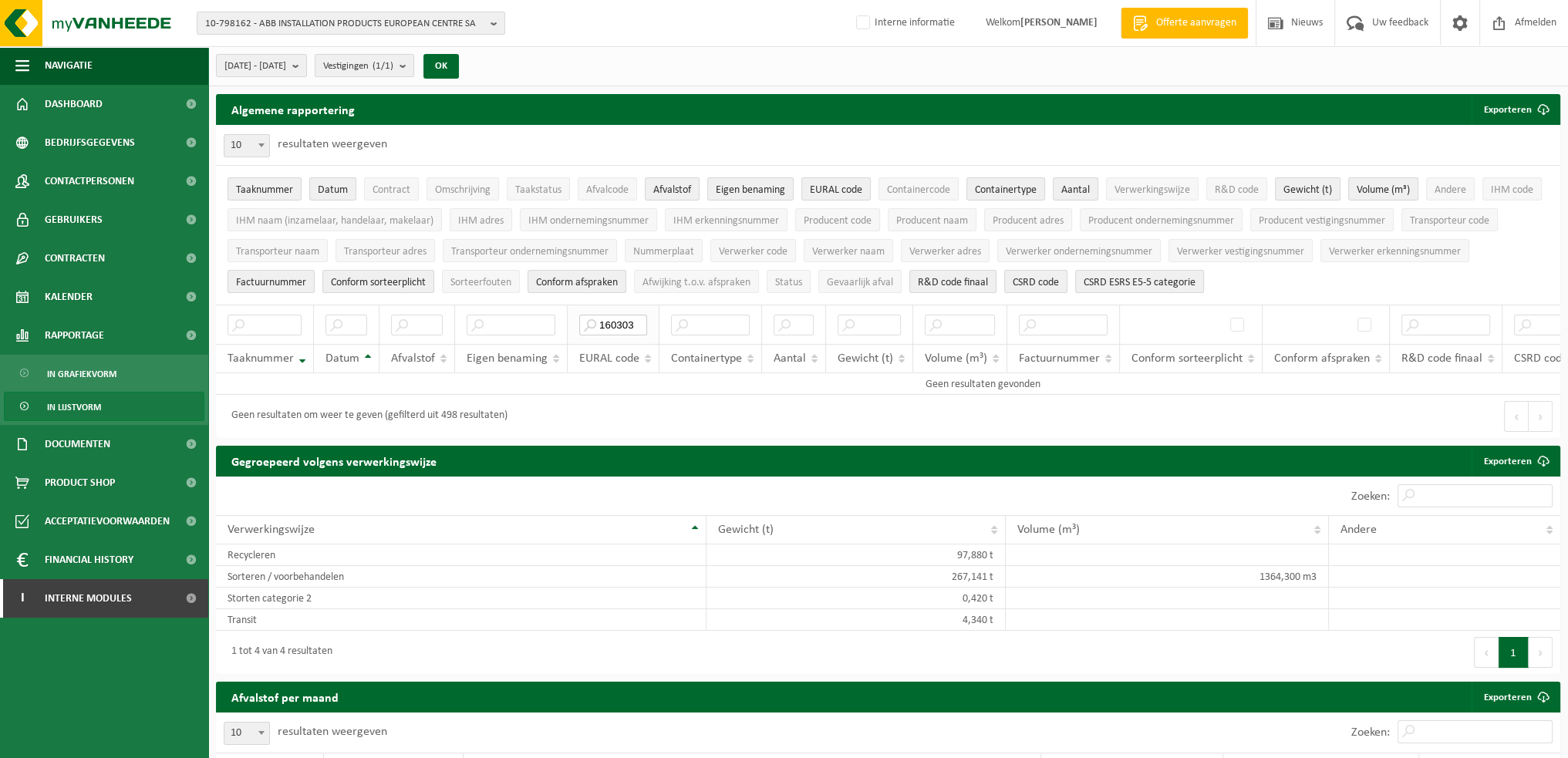
click at [605, 316] on input "160303" at bounding box center [613, 325] width 68 height 21
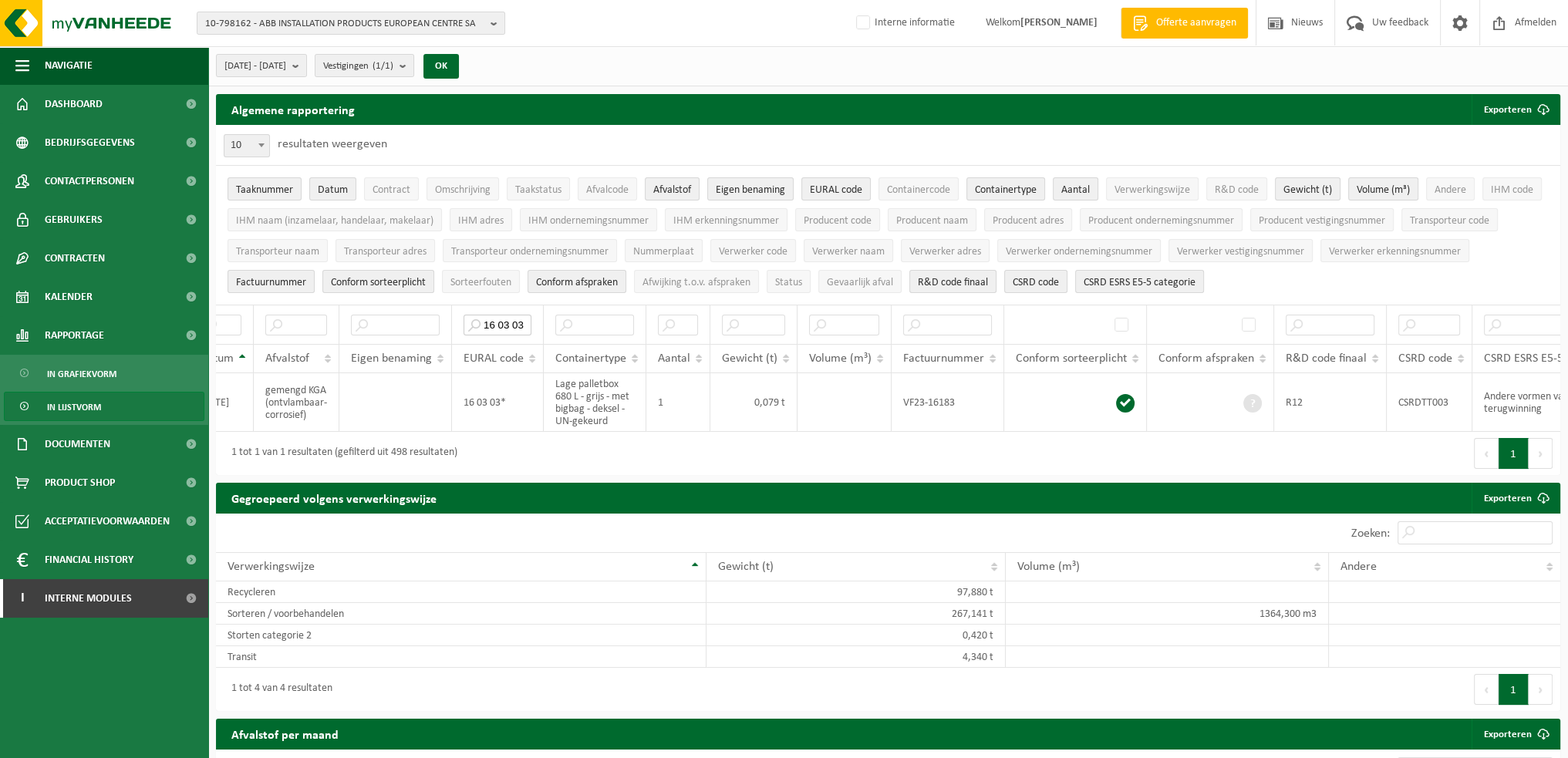
scroll to position [0, 247]
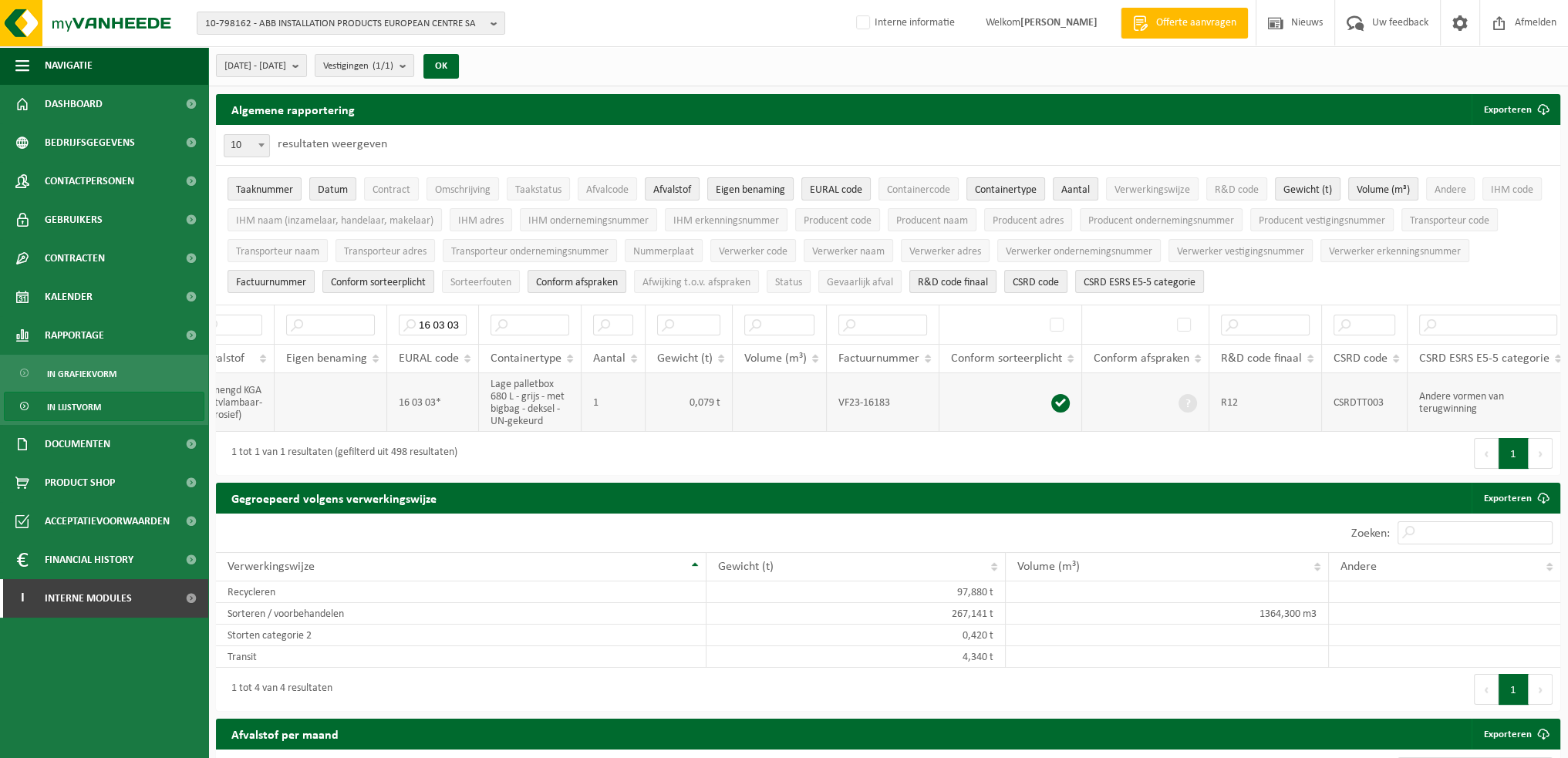
click at [1227, 400] on td "R12" at bounding box center [1266, 402] width 113 height 59
click at [1255, 390] on td "R12" at bounding box center [1266, 402] width 113 height 59
drag, startPoint x: 1248, startPoint y: 395, endPoint x: 1209, endPoint y: 398, distance: 39.1
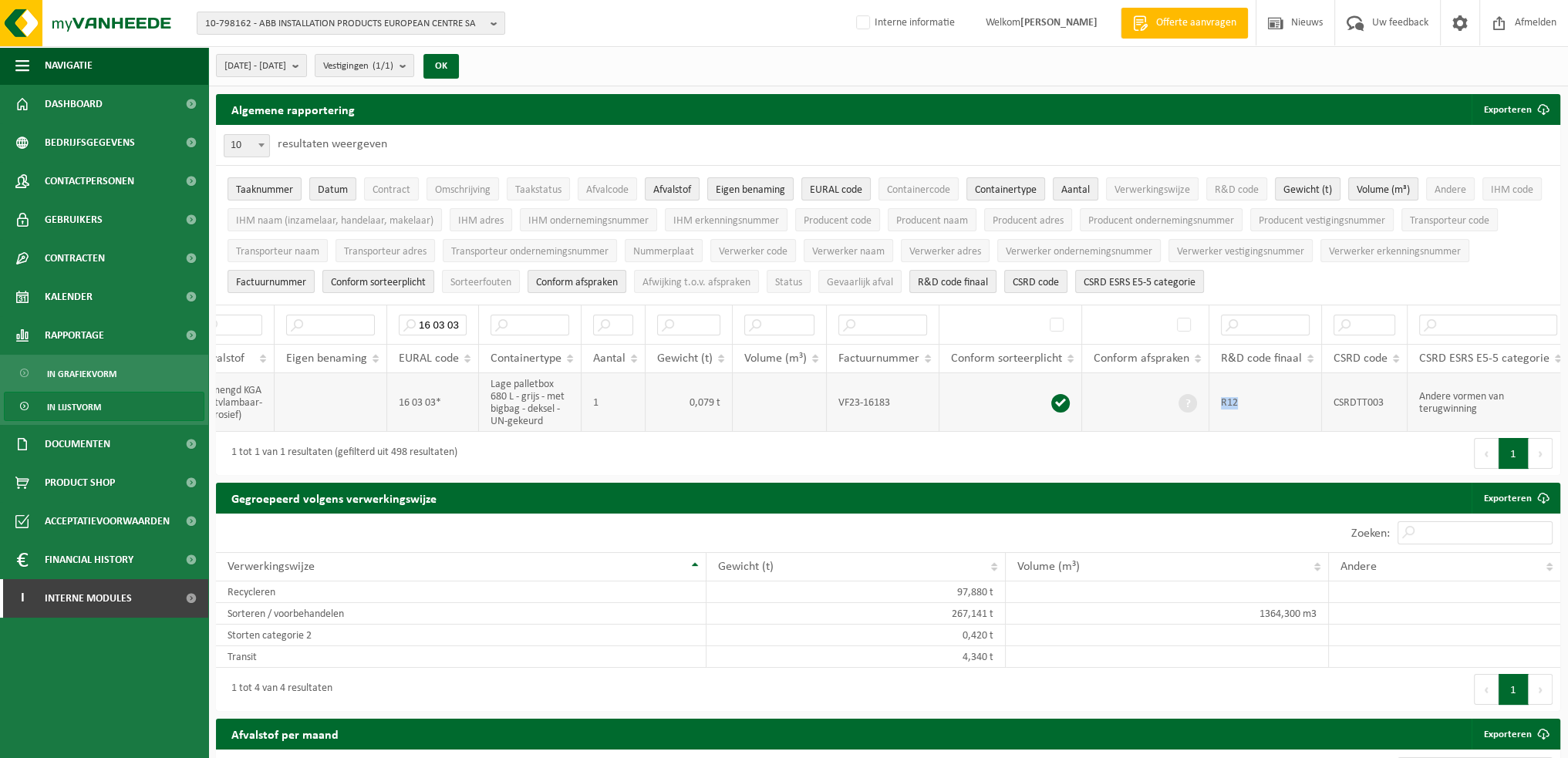
click at [1209, 398] on td "R12" at bounding box center [1266, 402] width 113 height 59
click at [1240, 400] on td "R12" at bounding box center [1266, 402] width 113 height 59
click at [432, 323] on input "16 03 03" at bounding box center [432, 325] width 68 height 21
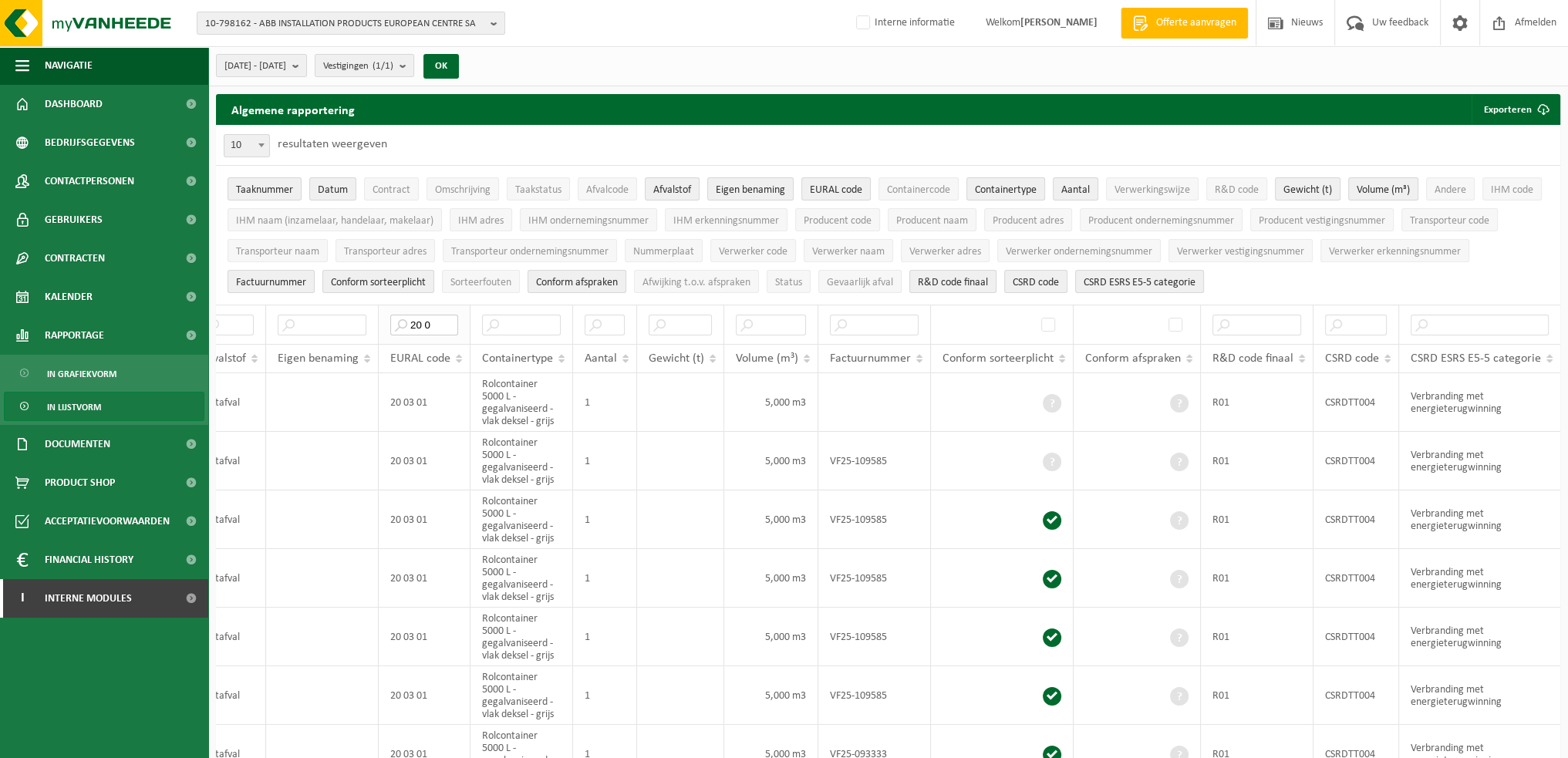
scroll to position [0, 237]
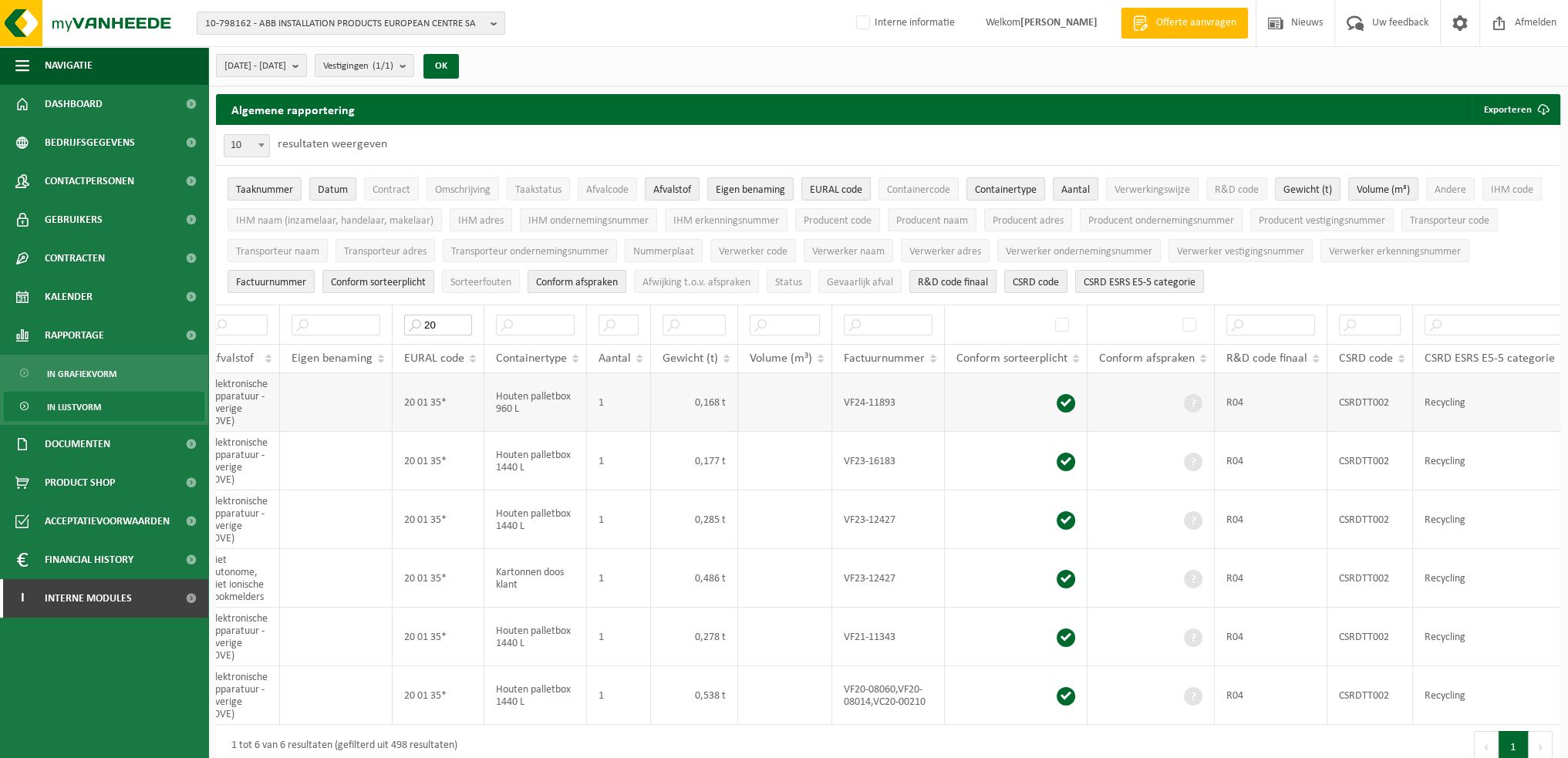
type input "2"
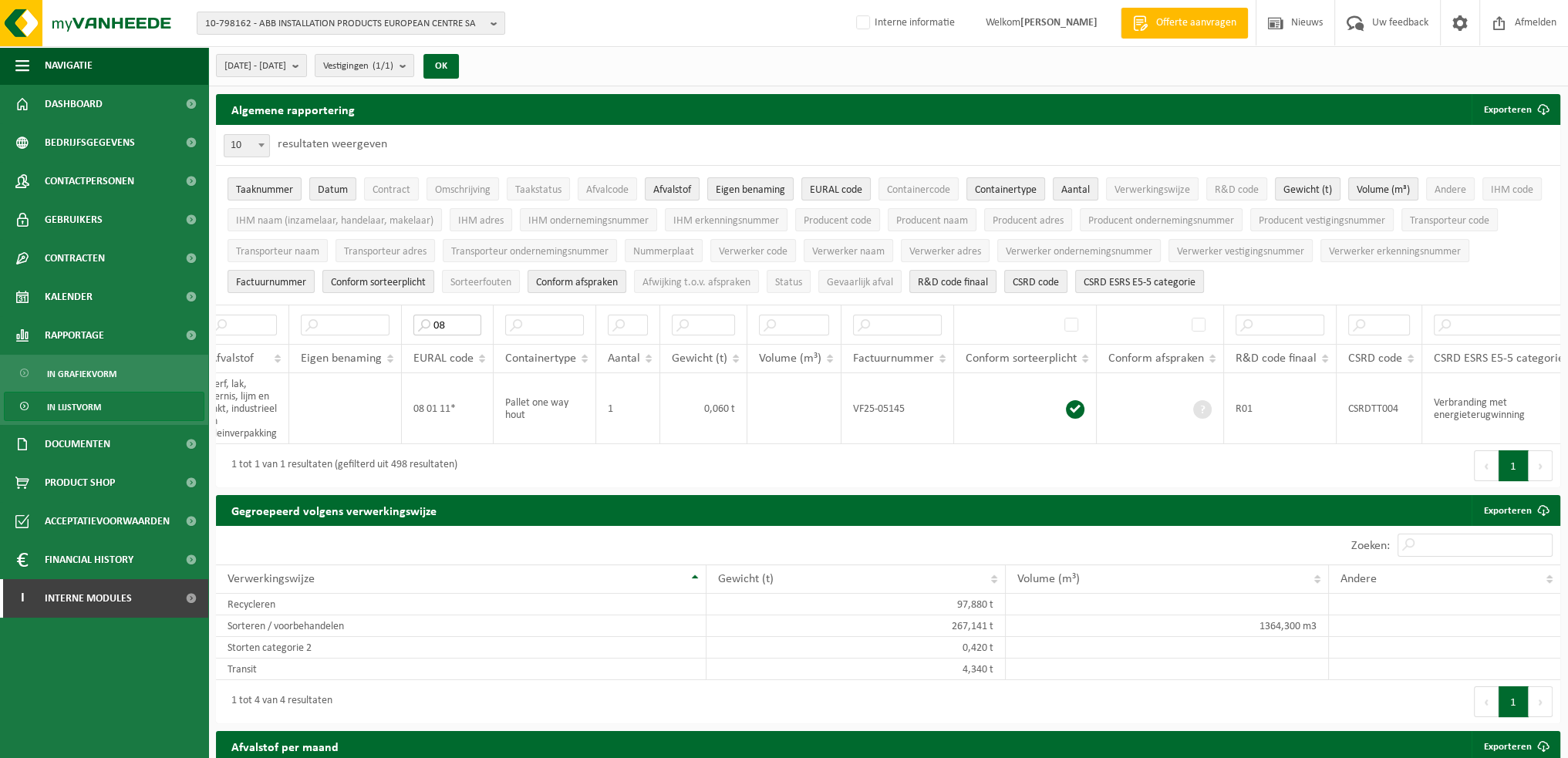
type input "0"
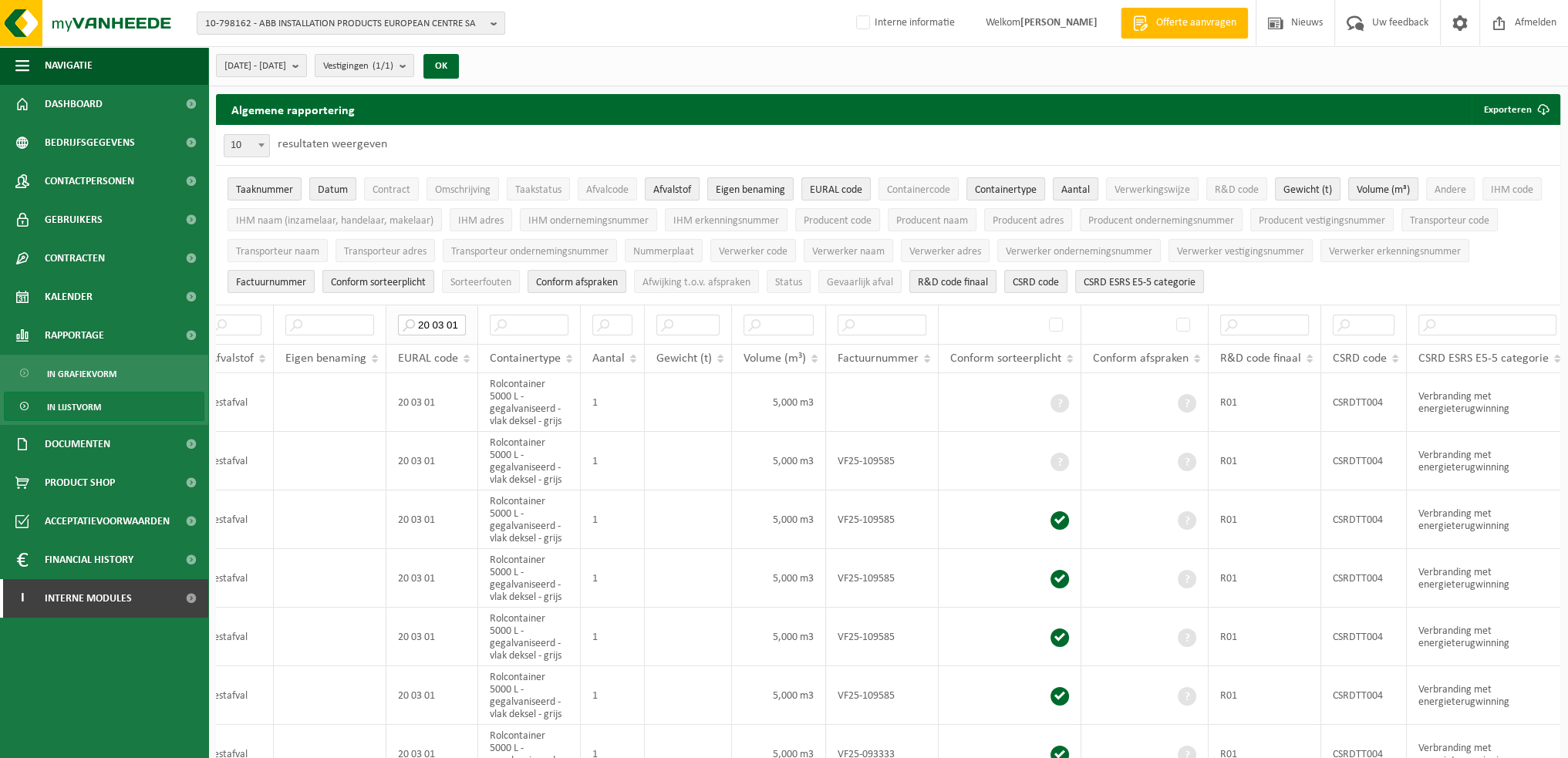
click at [443, 321] on input "20 03 01" at bounding box center [432, 325] width 68 height 21
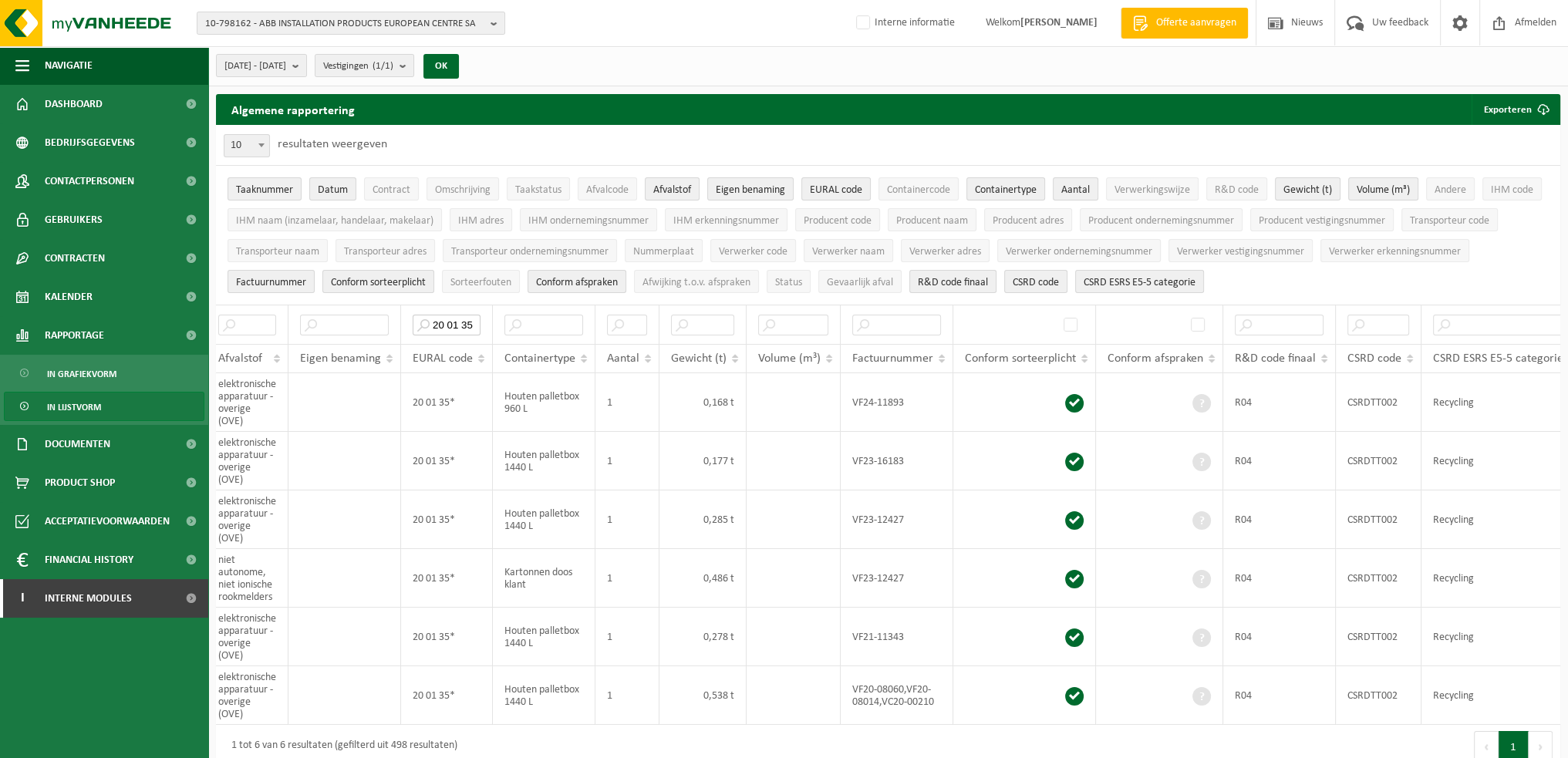
scroll to position [0, 244]
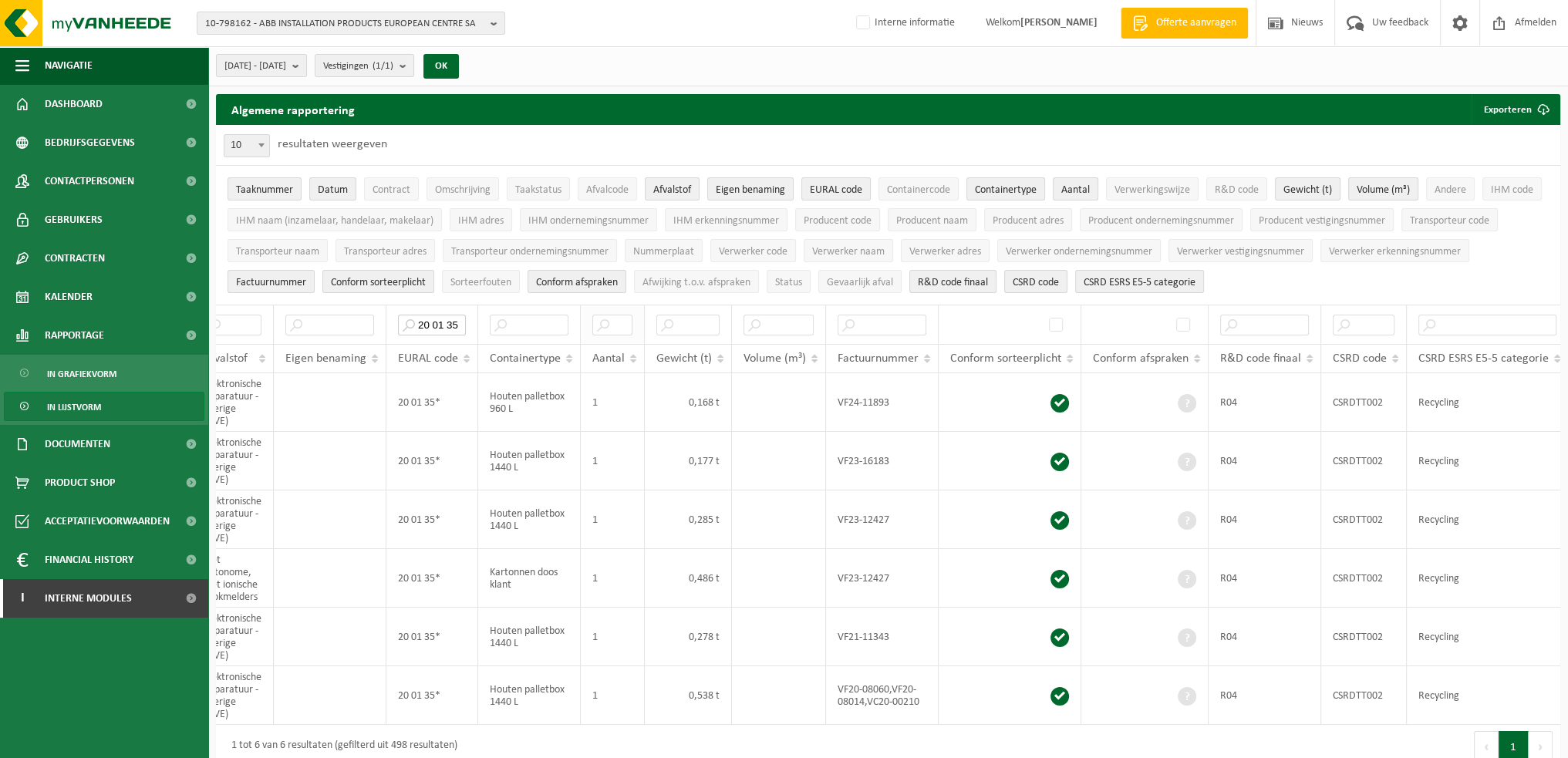
drag, startPoint x: 416, startPoint y: 316, endPoint x: 630, endPoint y: 334, distance: 214.8
click at [630, 334] on tr "20 01 35" at bounding box center [770, 324] width 1595 height 39
type input "6"
